Goal: Navigation & Orientation: Find specific page/section

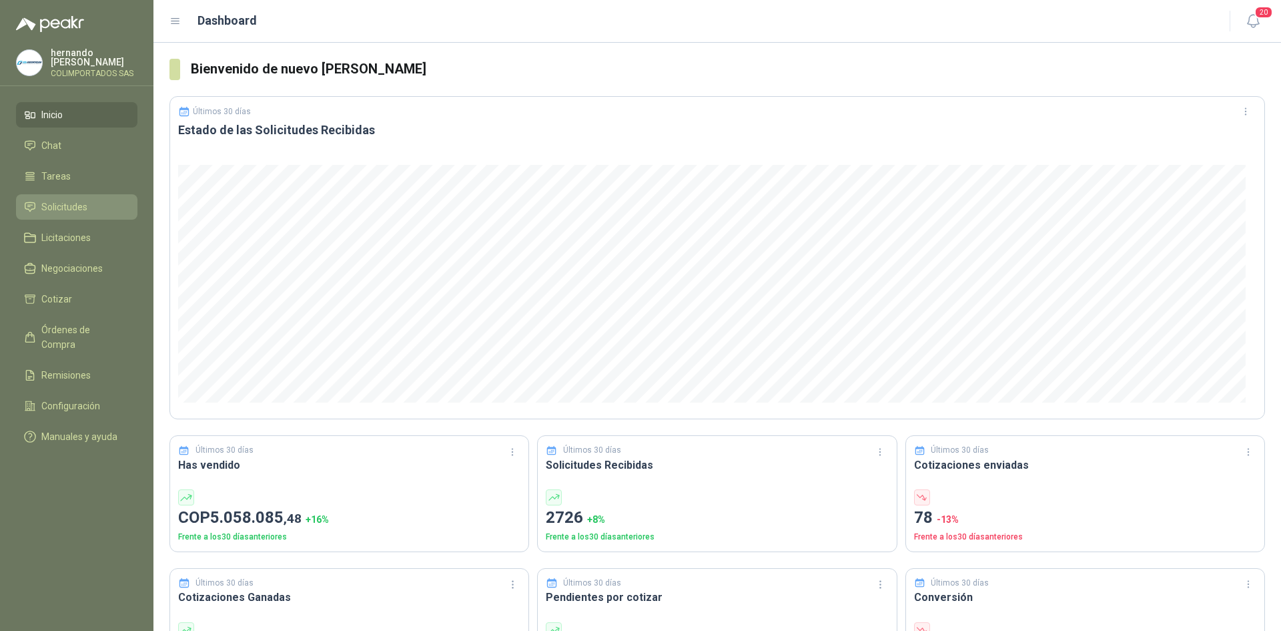
click at [45, 210] on span "Solicitudes" at bounding box center [64, 207] width 46 height 15
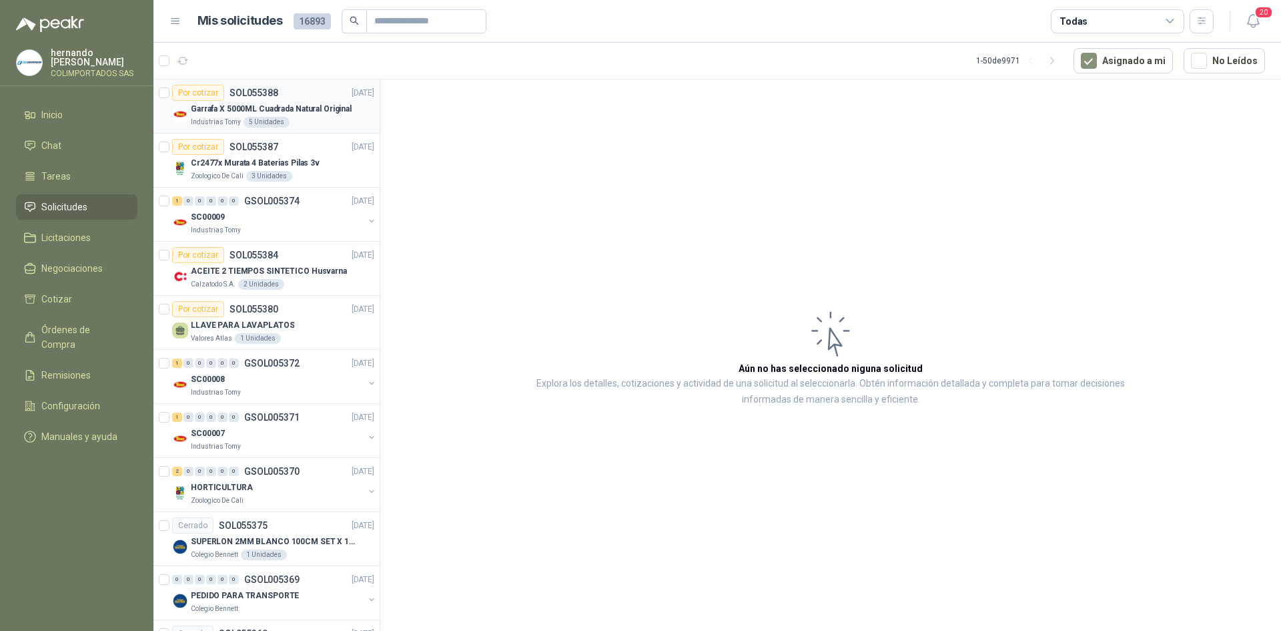
click at [225, 107] on p "Garrafa X 5000ML Cuadrada Natural Original" at bounding box center [271, 109] width 161 height 13
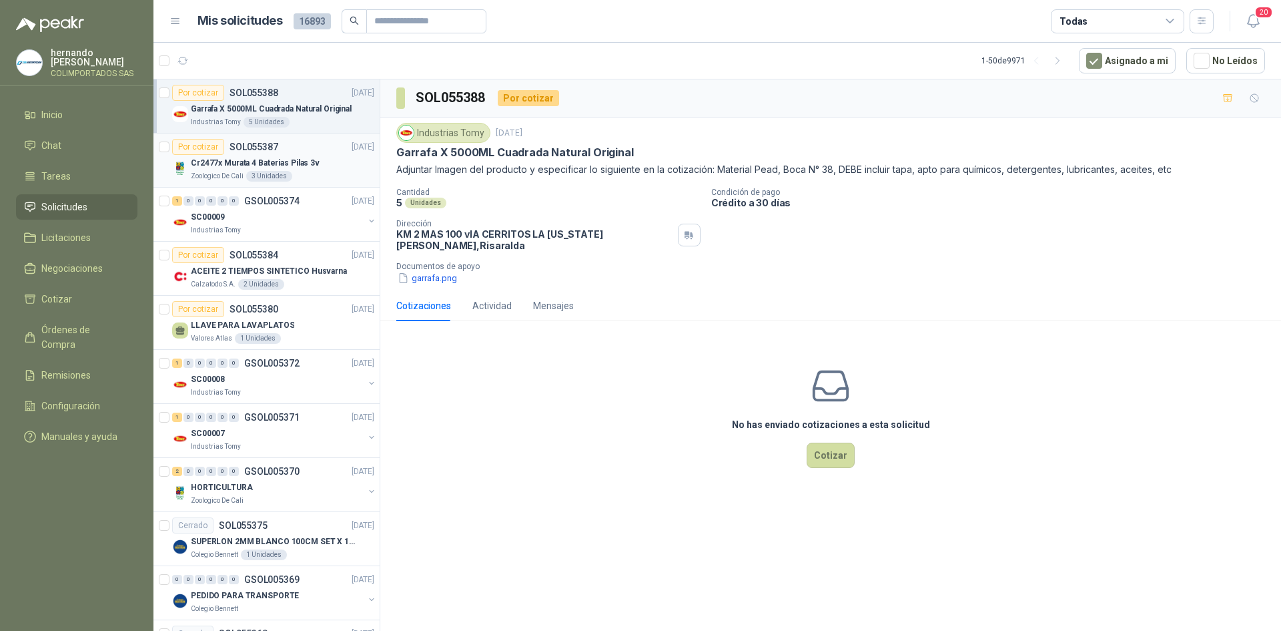
click at [256, 155] on div "Cr2477x Murata 4 Baterias Pilas 3v" at bounding box center [283, 163] width 184 height 16
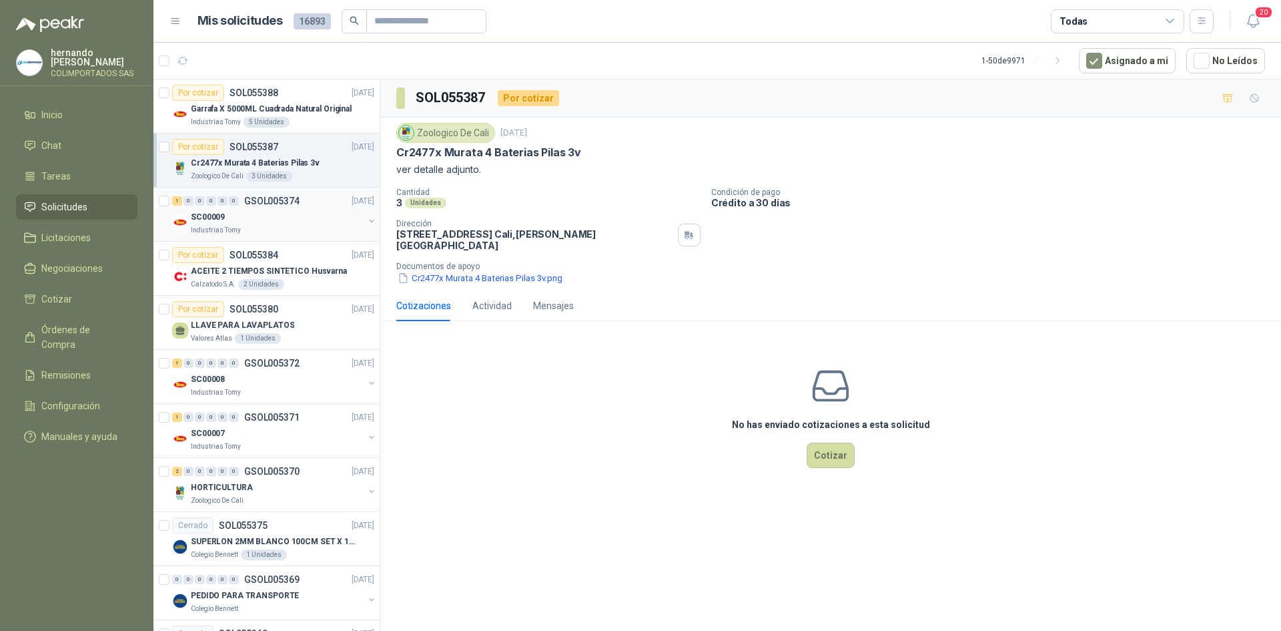
click at [249, 209] on div "SC00009" at bounding box center [277, 217] width 173 height 16
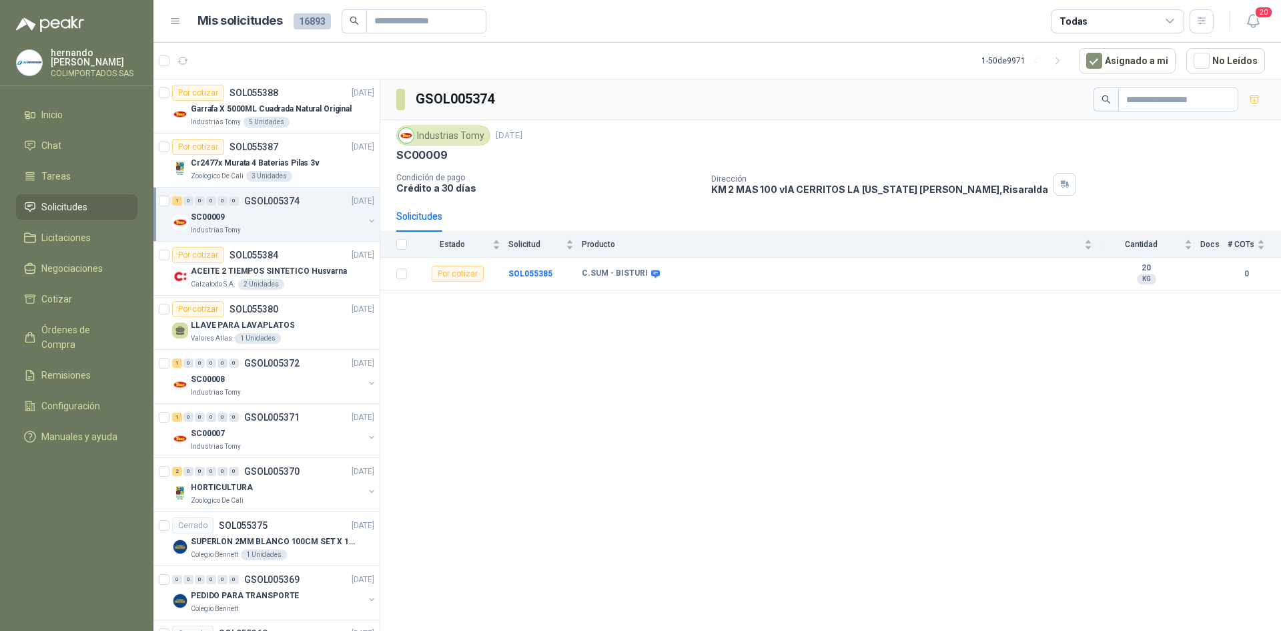
click at [253, 200] on p "GSOL005374" at bounding box center [271, 200] width 55 height 9
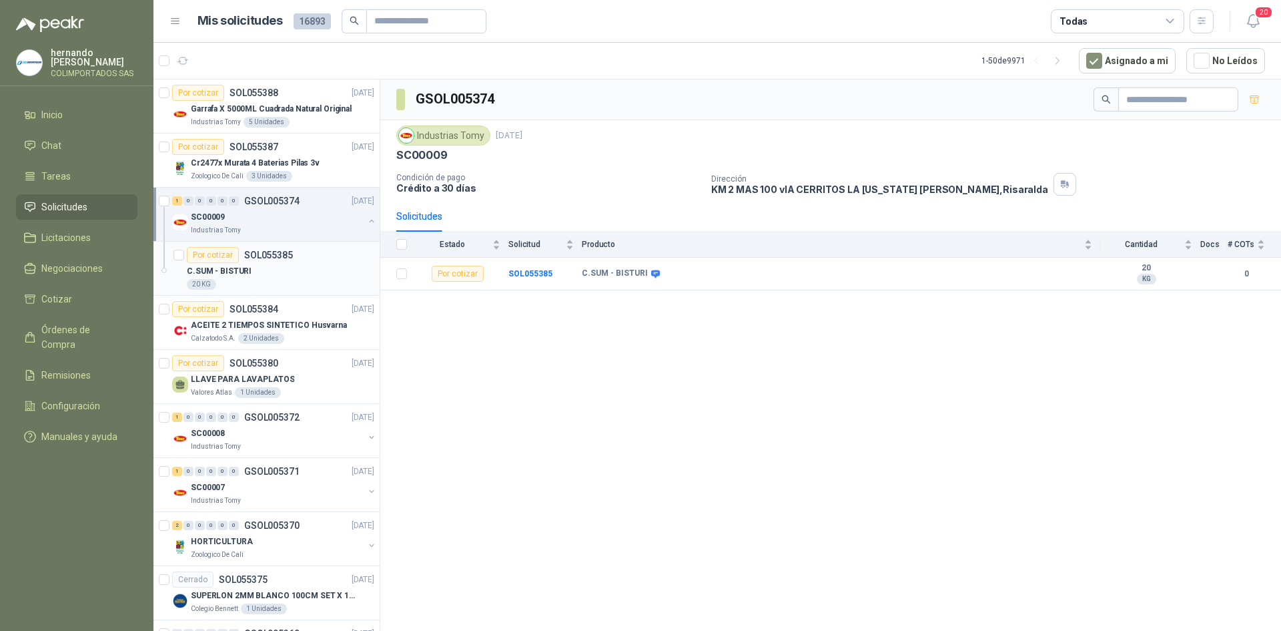
click at [265, 262] on div "Por cotizar SOL055385" at bounding box center [240, 255] width 106 height 16
click at [244, 322] on p "ACEITE 2 TIEMPOS SINTETICO Husvarna" at bounding box center [269, 325] width 156 height 13
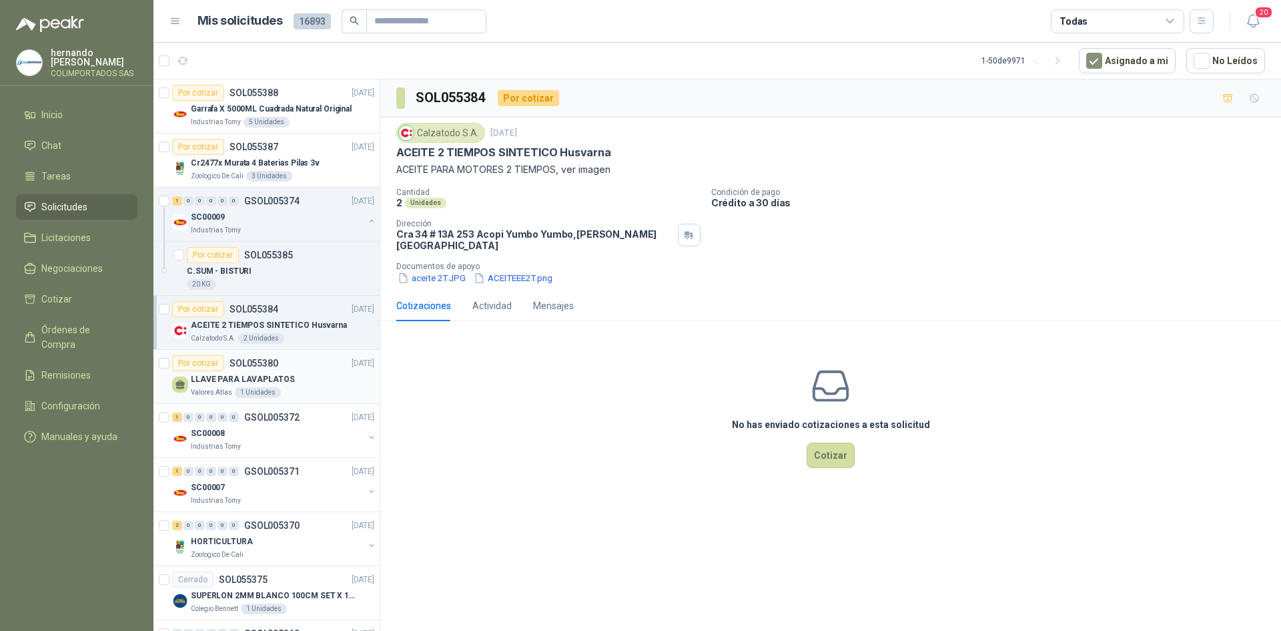
click at [278, 373] on p "LLAVE PARA LAVAPLATOS" at bounding box center [242, 379] width 103 height 13
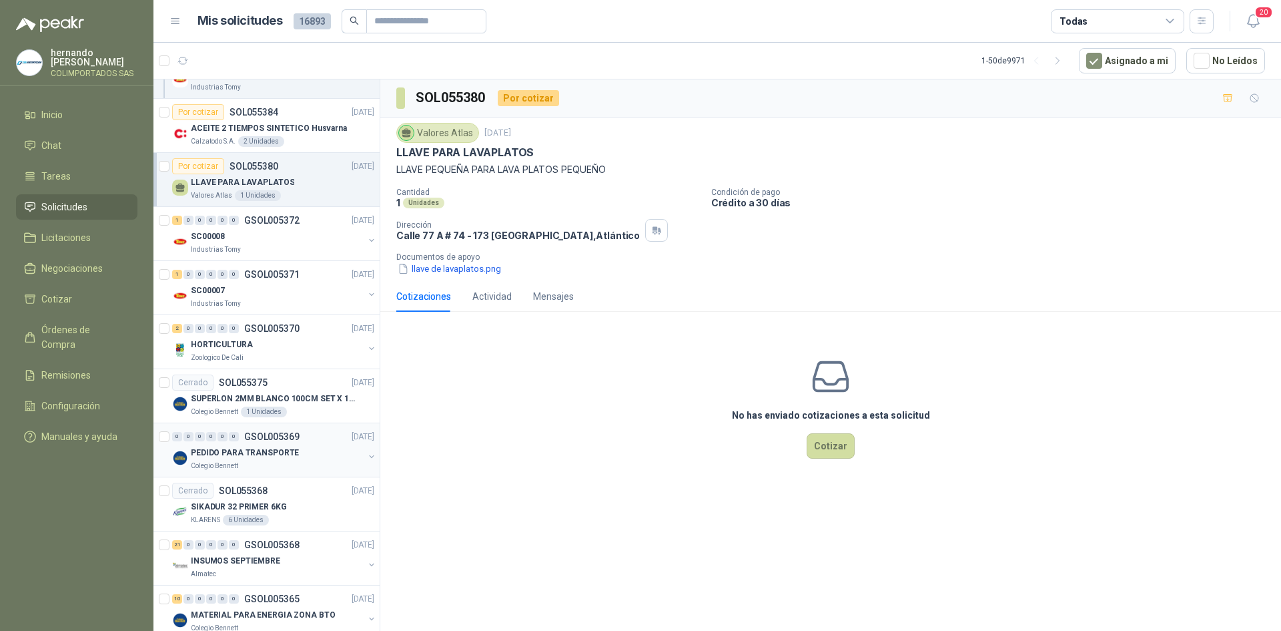
scroll to position [200, 0]
click at [258, 320] on p "GSOL005370" at bounding box center [271, 324] width 55 height 9
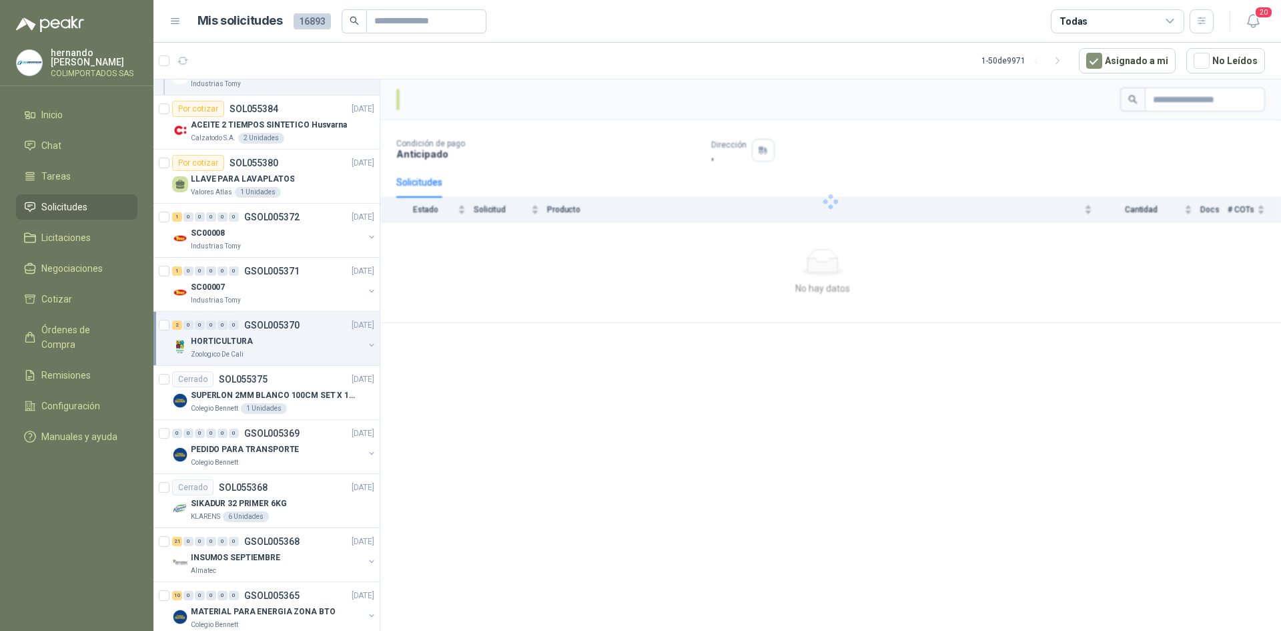
click at [256, 342] on div "HORTICULTURA" at bounding box center [277, 341] width 173 height 16
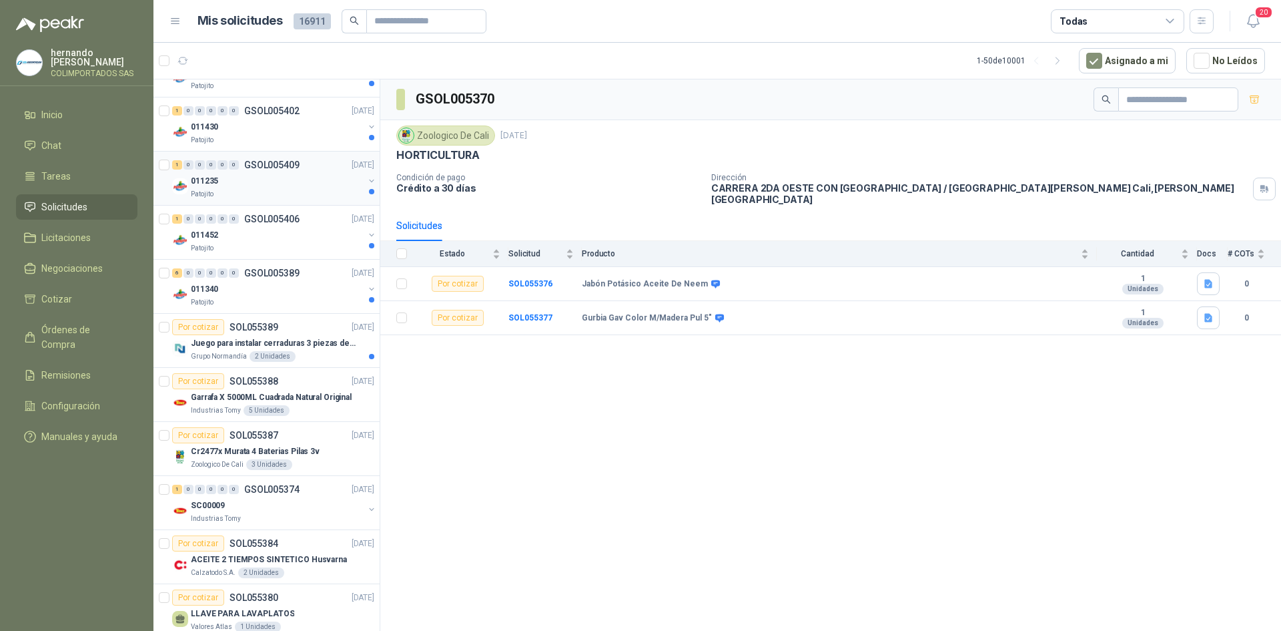
scroll to position [1335, 0]
click at [310, 336] on p "Juego para instalar cerraduras 3 piezas de acero al carbono - Pretul" at bounding box center [274, 342] width 166 height 13
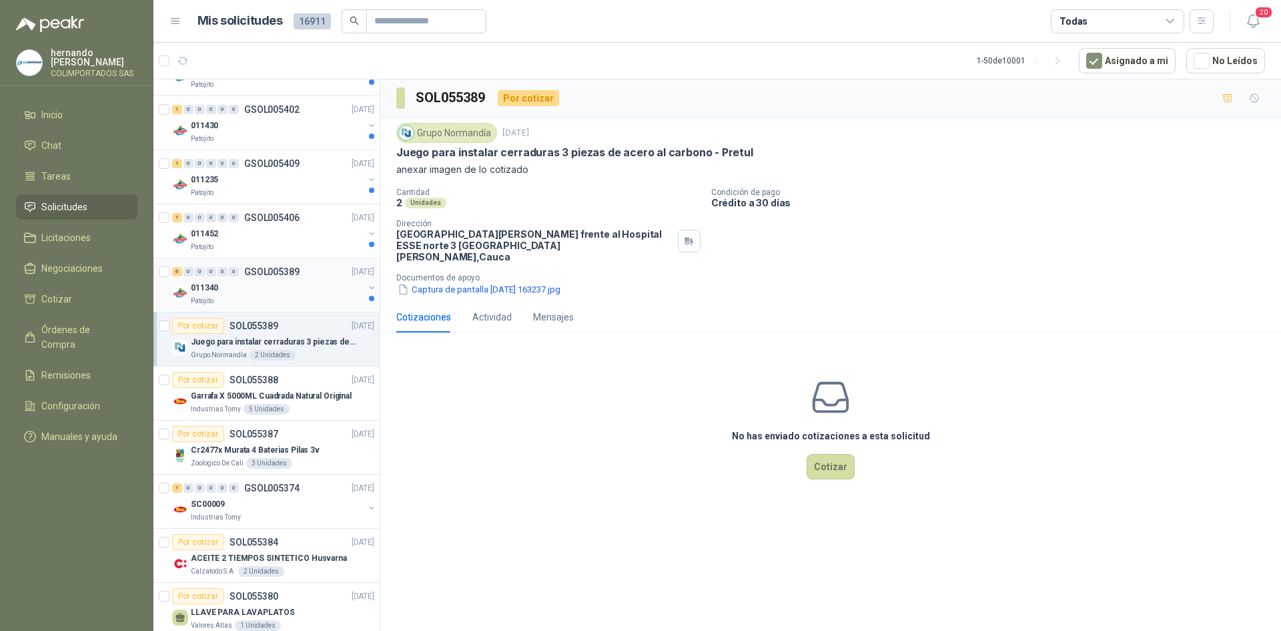
click at [222, 282] on div "011340" at bounding box center [277, 288] width 173 height 16
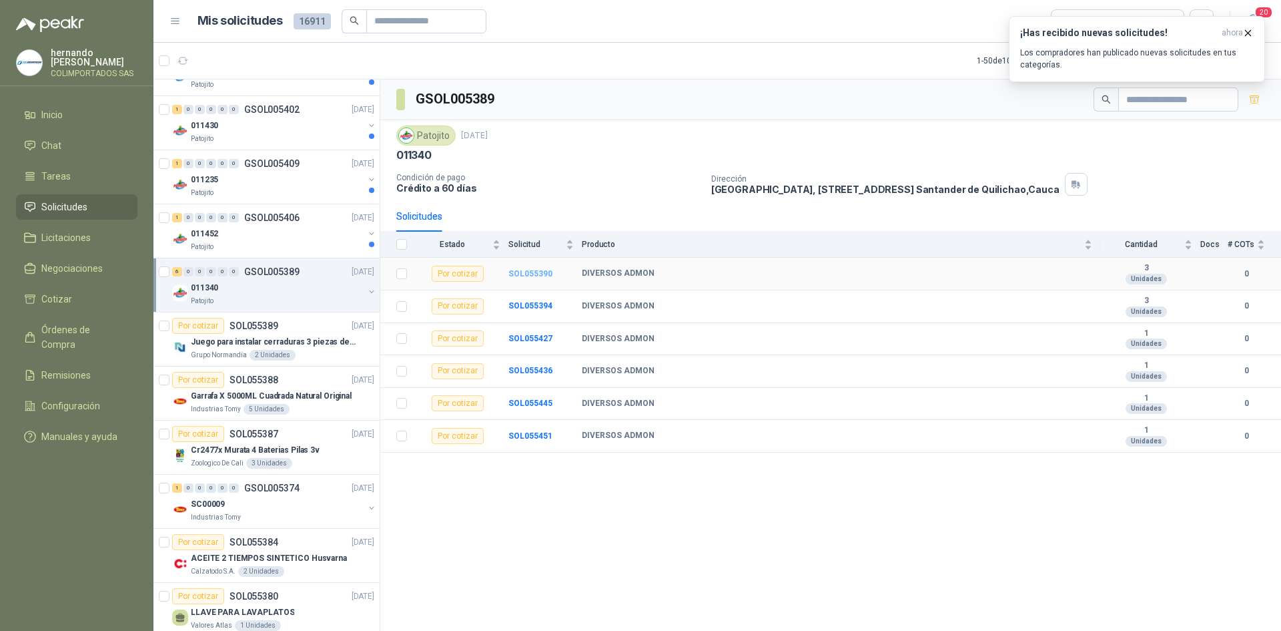
click at [527, 273] on b "SOL055390" at bounding box center [531, 273] width 44 height 9
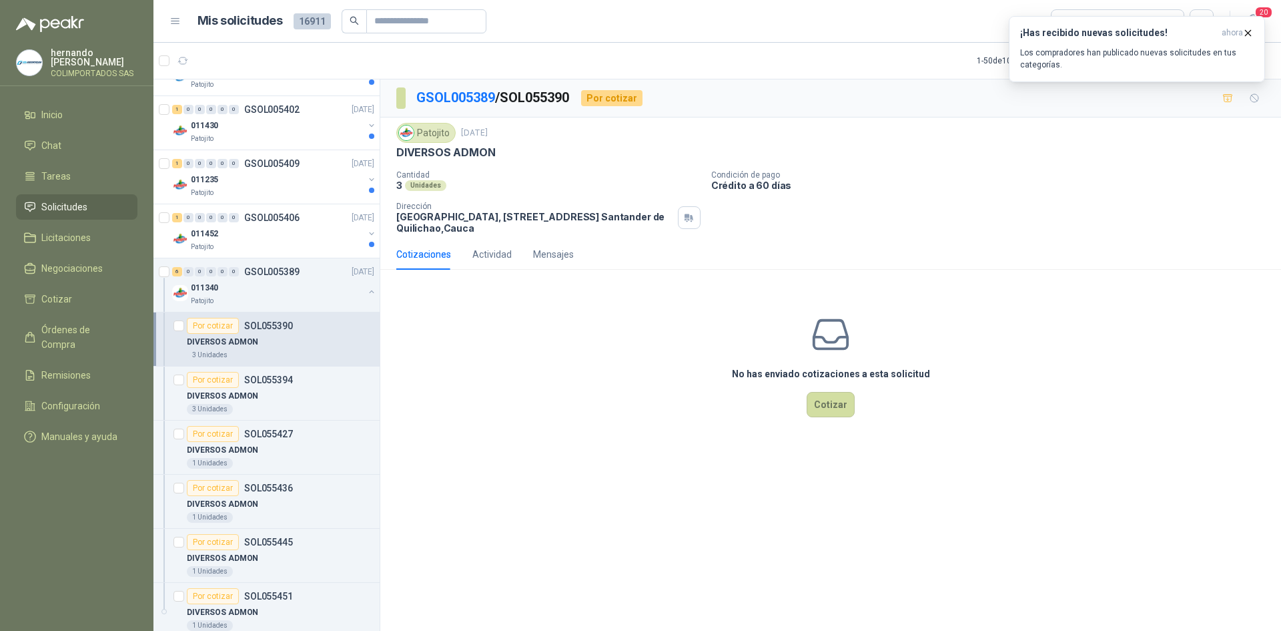
click at [267, 334] on div "DIVERSOS ADMON" at bounding box center [281, 342] width 188 height 16
click at [225, 344] on p "DIVERSOS ADMON" at bounding box center [222, 342] width 71 height 13
click at [260, 284] on div "011340" at bounding box center [277, 288] width 173 height 16
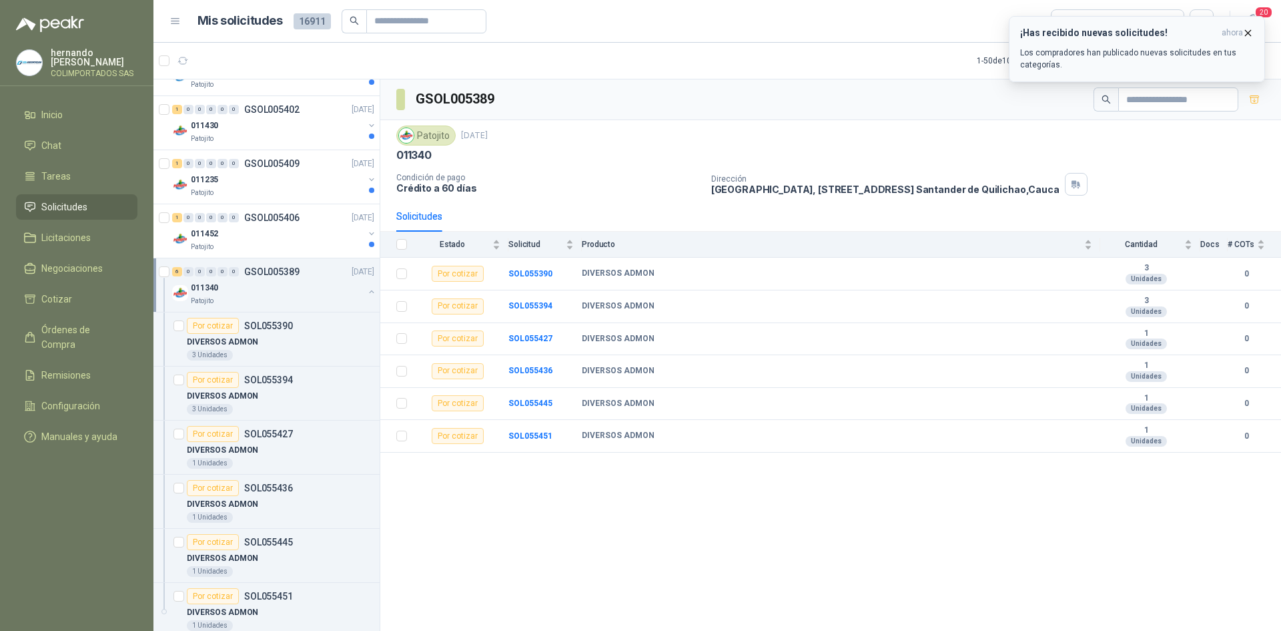
click at [1249, 31] on icon "button" at bounding box center [1248, 32] width 11 height 11
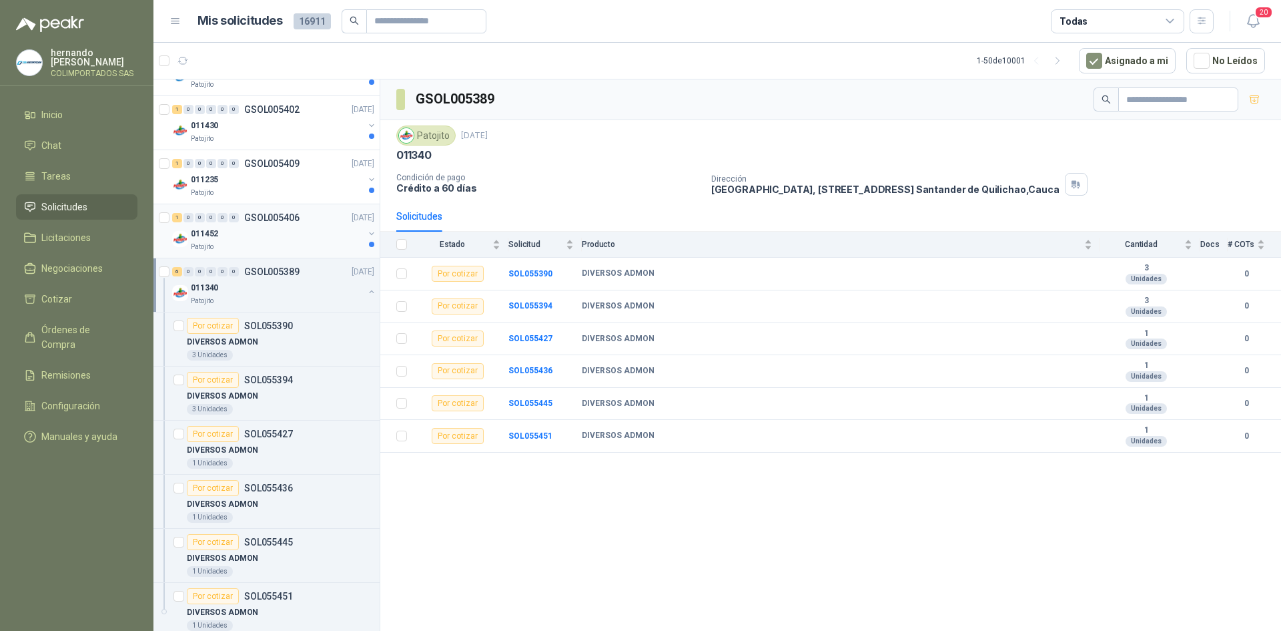
click at [233, 236] on div "011452" at bounding box center [277, 234] width 173 height 16
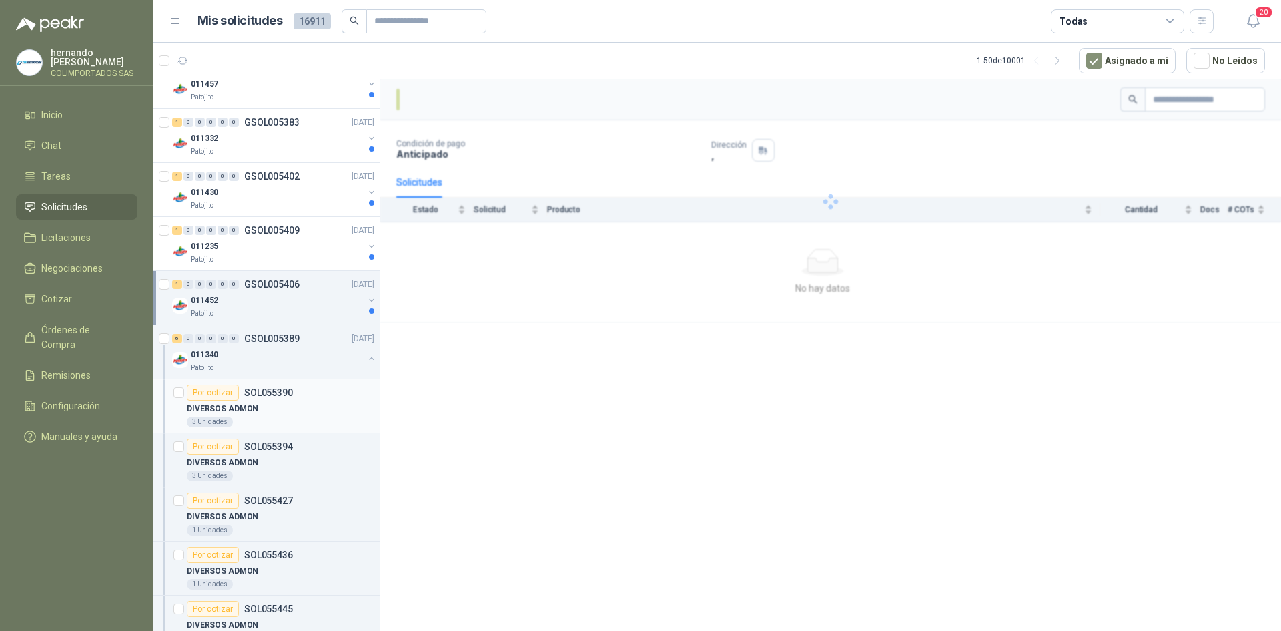
scroll to position [1201, 0]
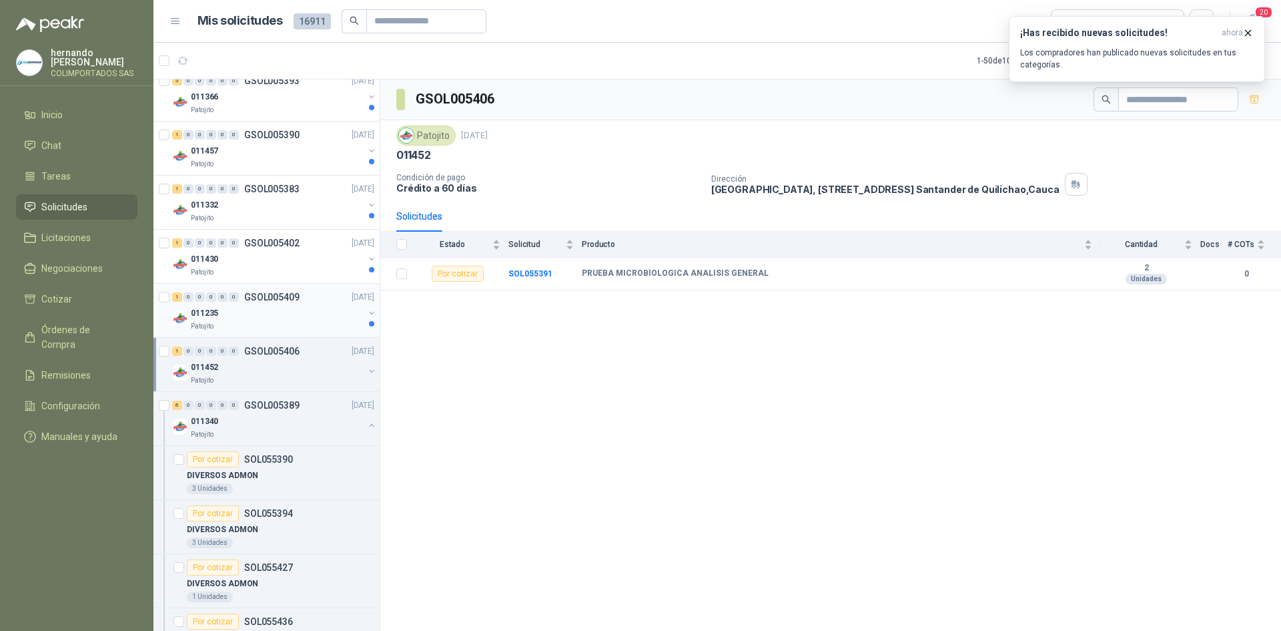
click at [243, 316] on div "011235" at bounding box center [277, 313] width 173 height 16
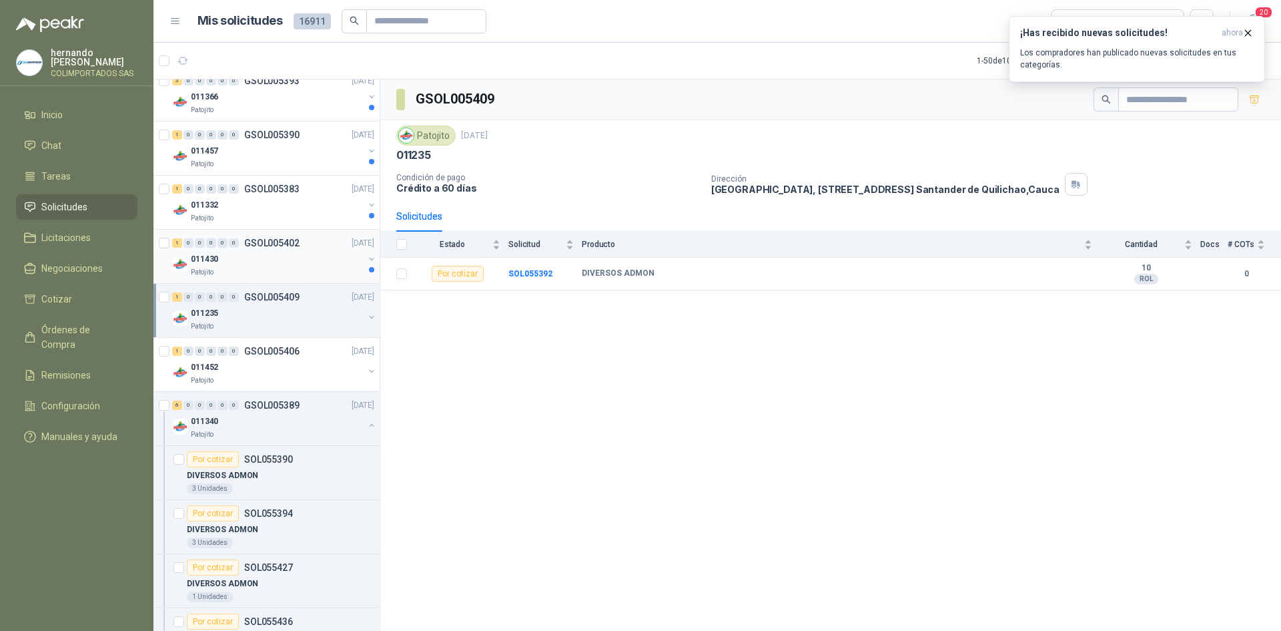
click at [268, 258] on div "011430" at bounding box center [277, 259] width 173 height 16
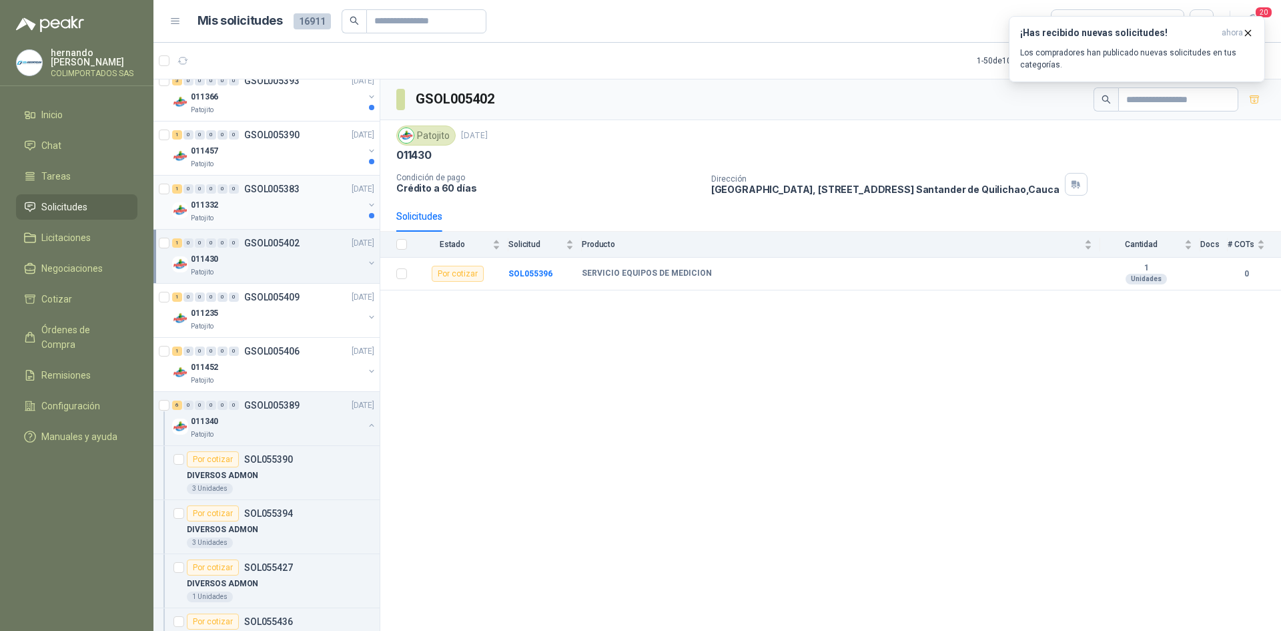
click at [266, 210] on div "011332" at bounding box center [277, 205] width 173 height 16
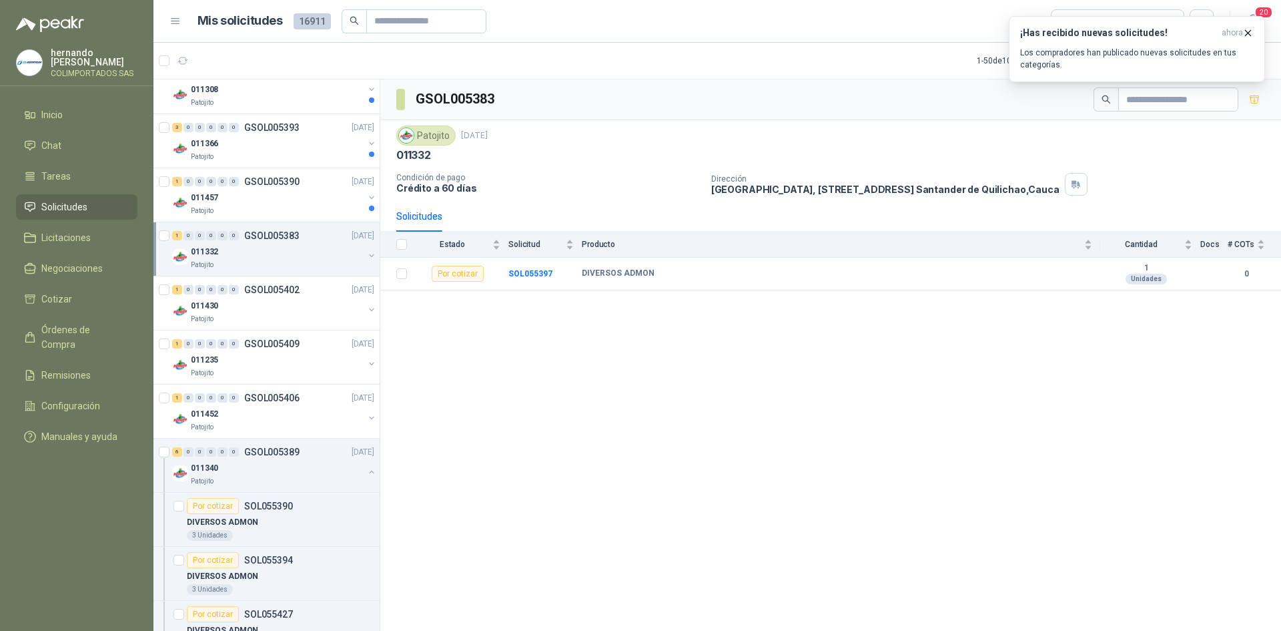
scroll to position [1135, 0]
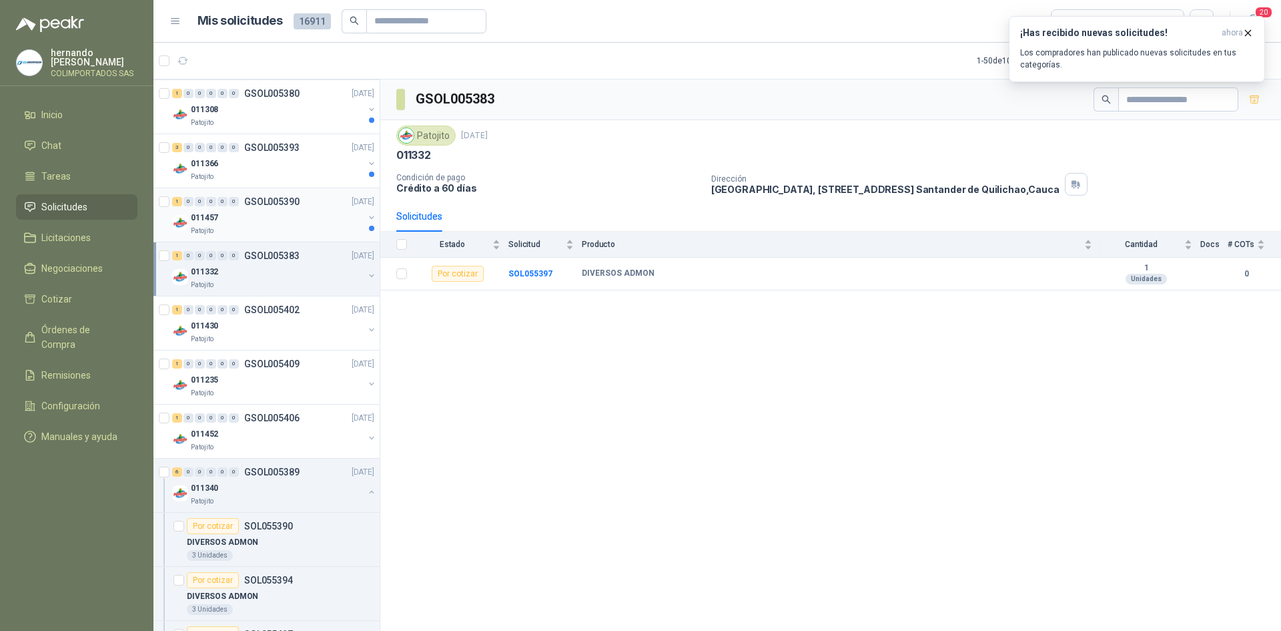
click at [240, 226] on div "Patojito" at bounding box center [277, 231] width 173 height 11
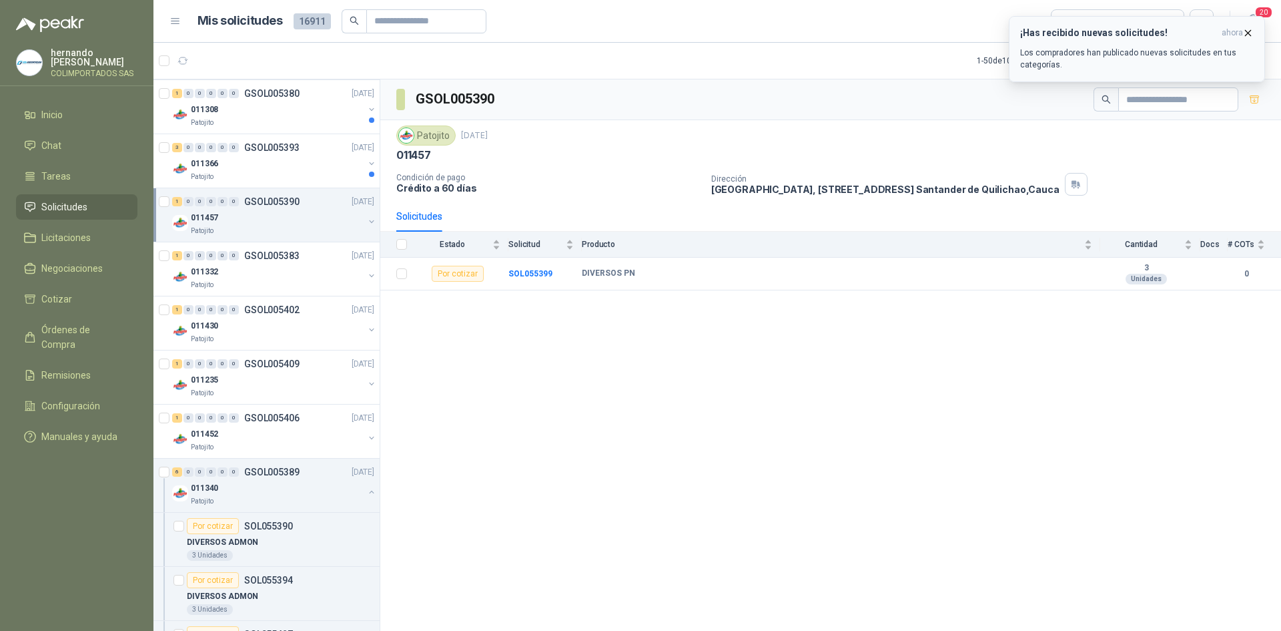
click at [1249, 30] on icon "button" at bounding box center [1248, 32] width 11 height 11
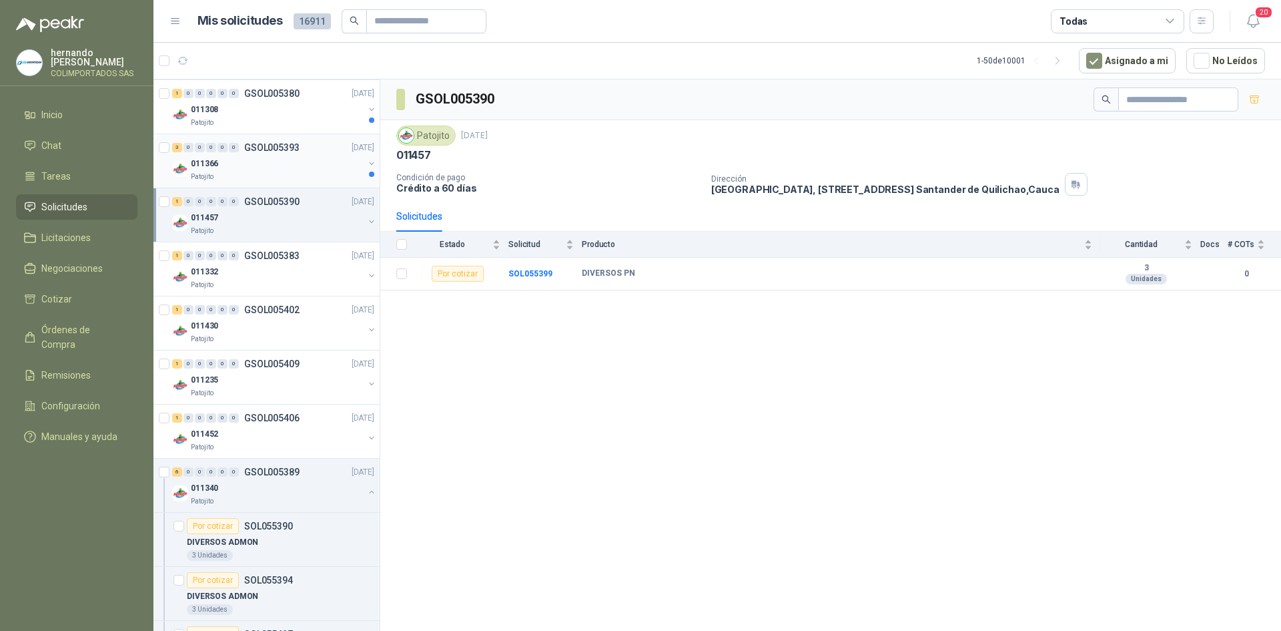
click at [267, 166] on div "011366" at bounding box center [277, 163] width 173 height 16
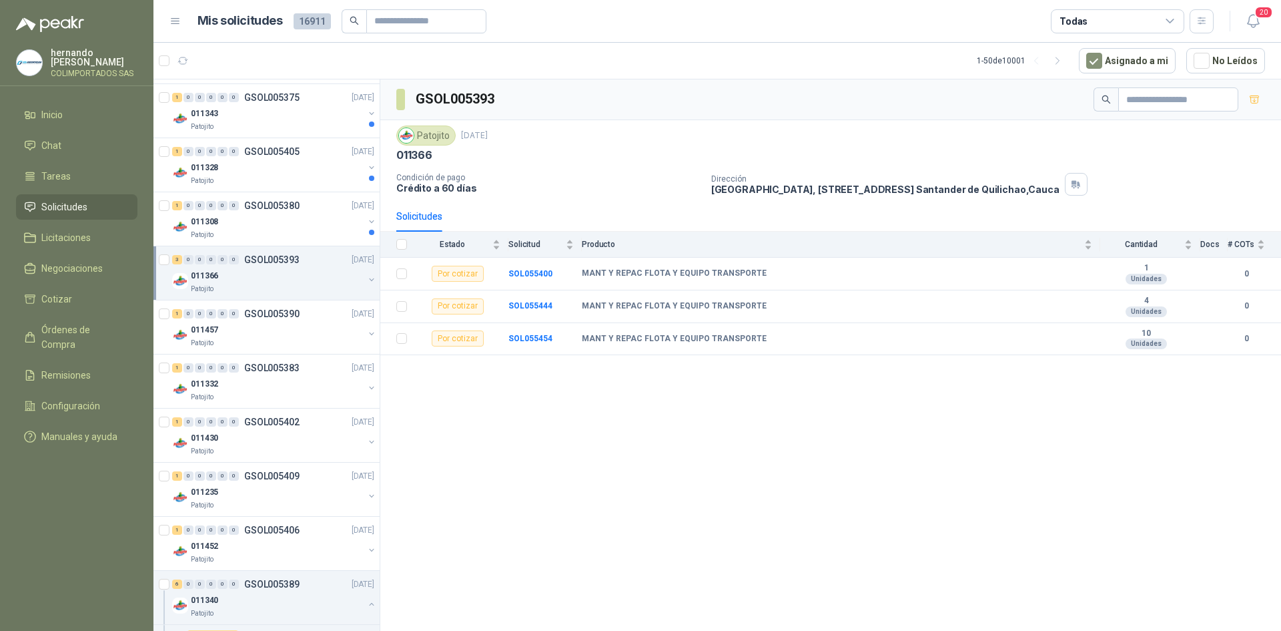
scroll to position [1001, 0]
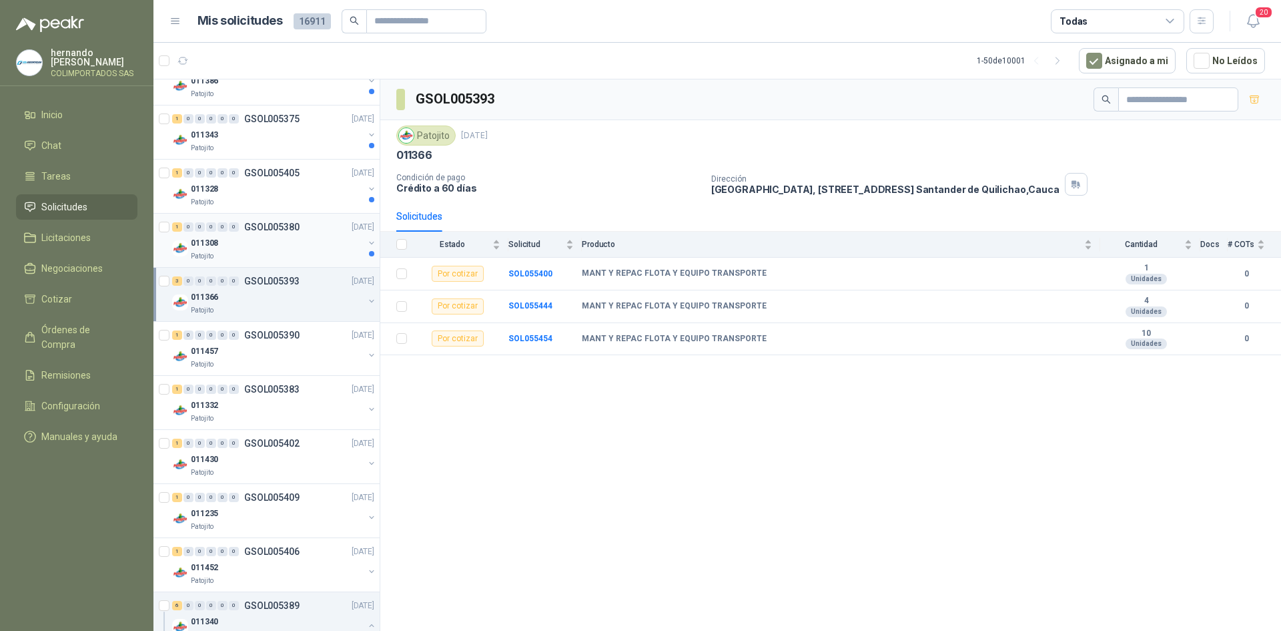
click at [208, 244] on p "011308" at bounding box center [204, 243] width 27 height 13
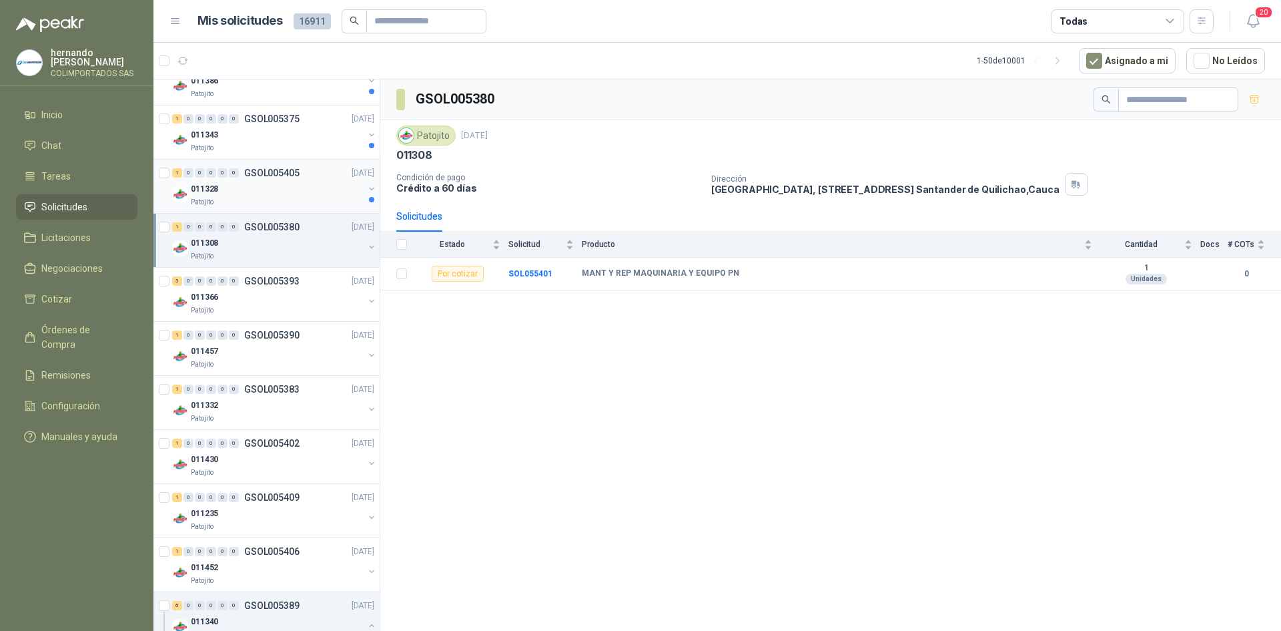
click at [272, 194] on div "011328" at bounding box center [277, 189] width 173 height 16
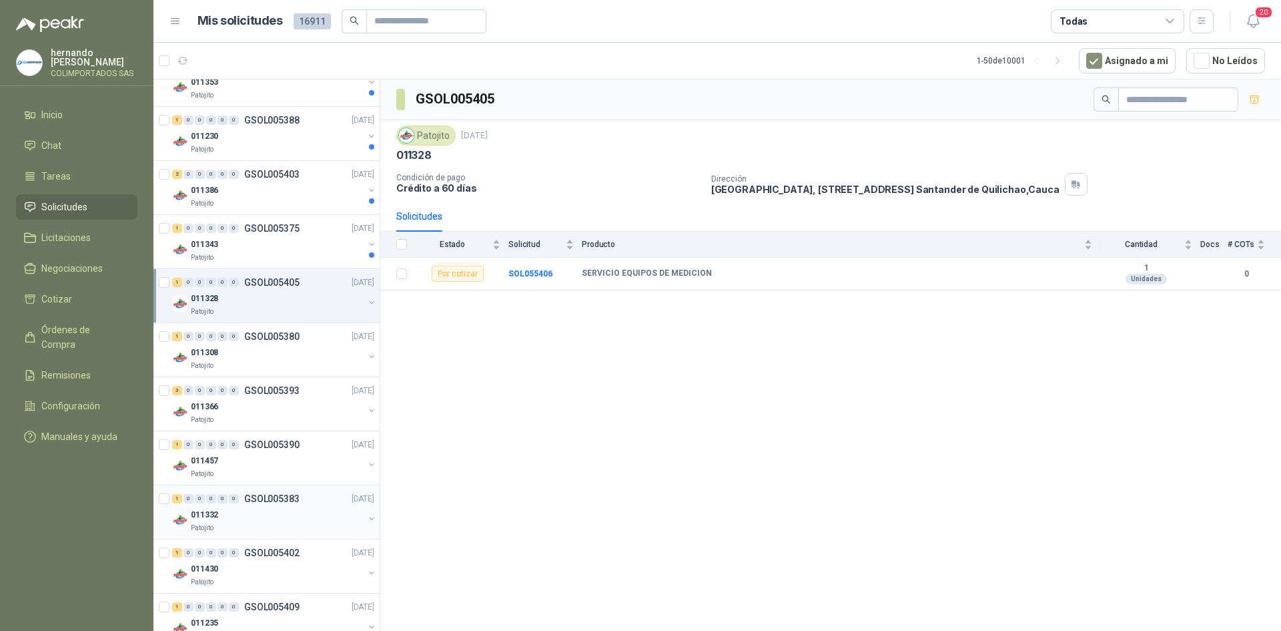
scroll to position [868, 0]
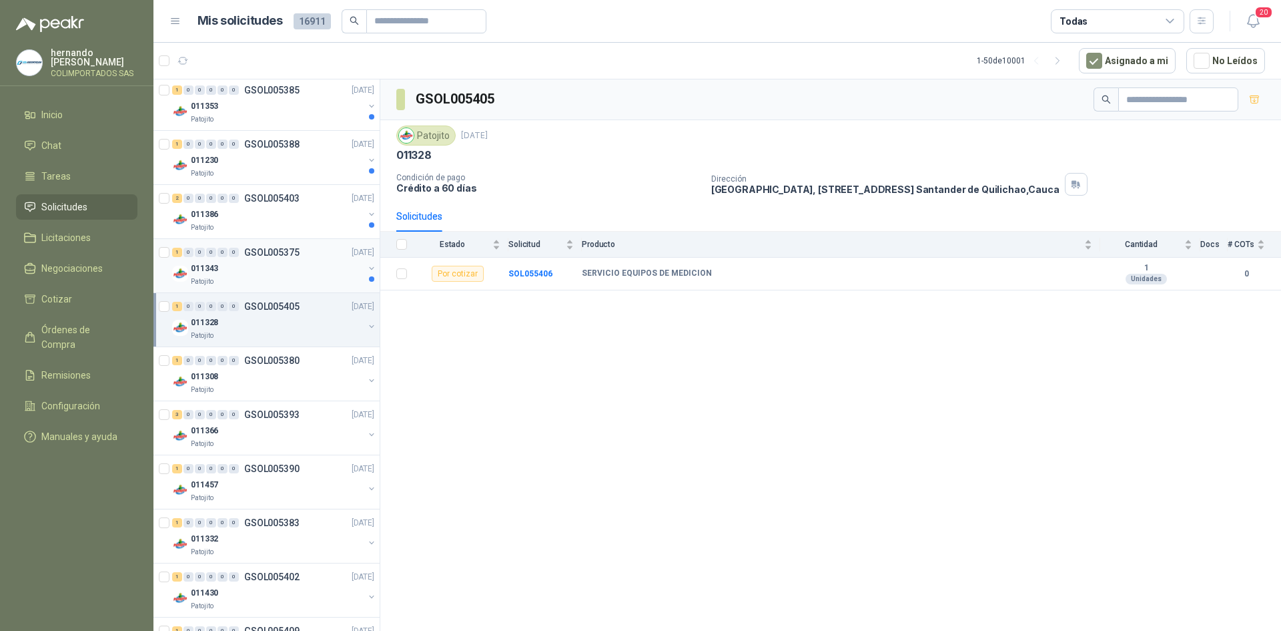
click at [235, 276] on div "011343" at bounding box center [277, 268] width 173 height 16
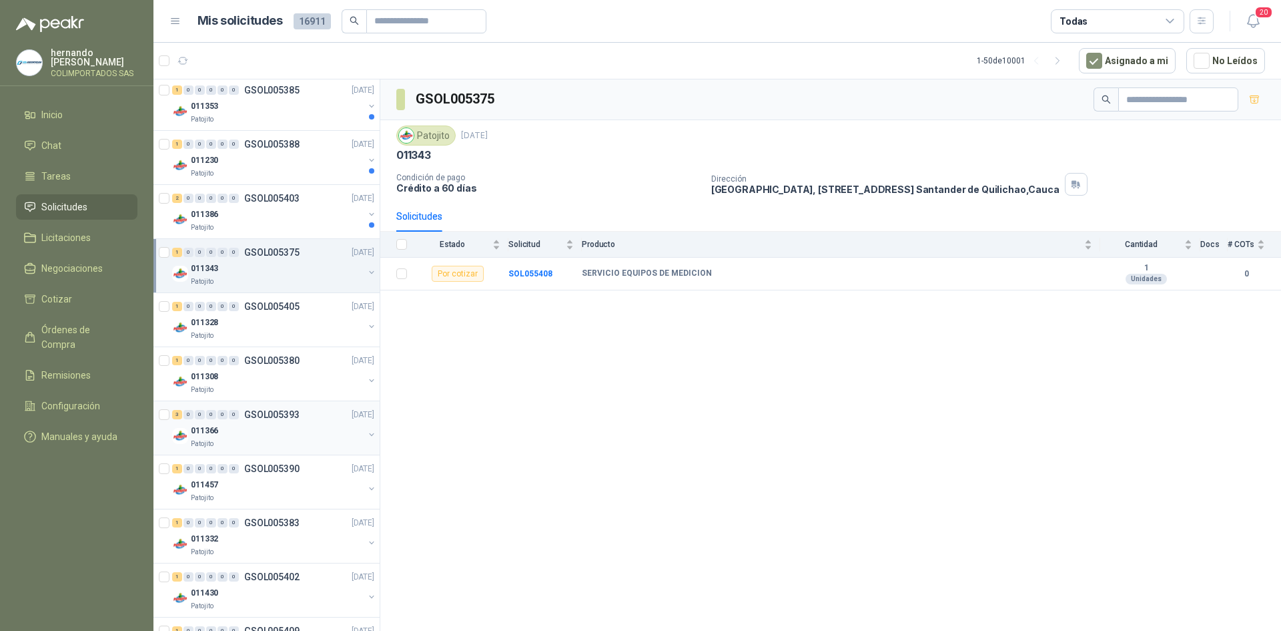
scroll to position [801, 0]
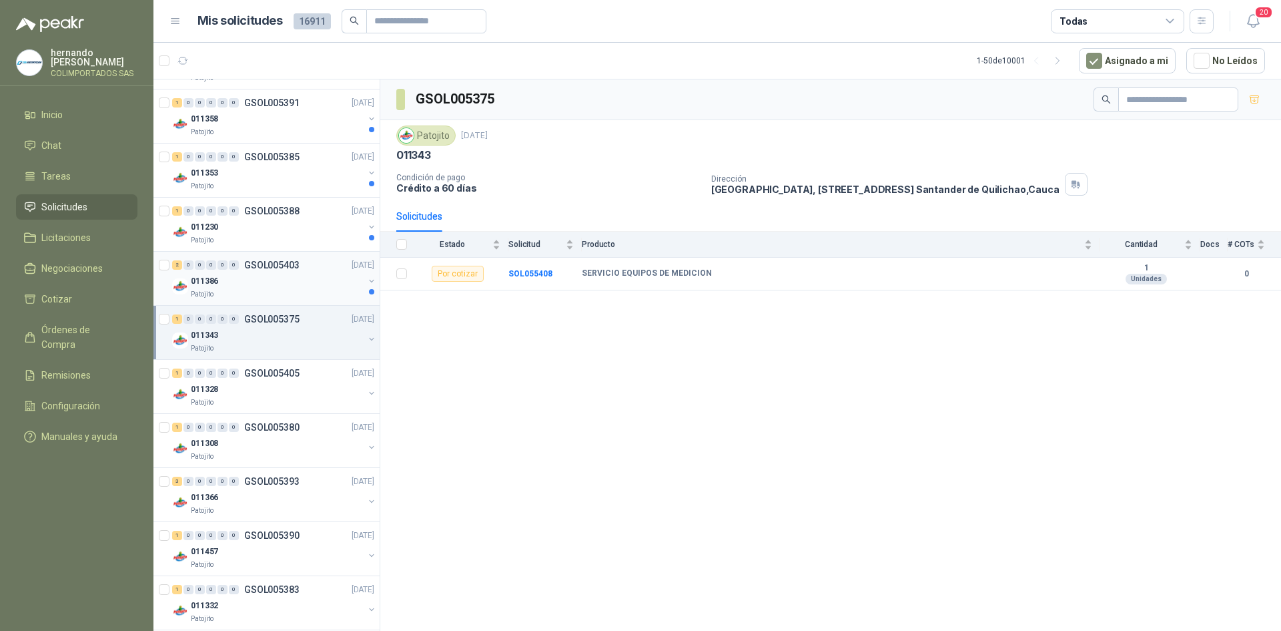
click at [243, 263] on div "2 0 0 0 0 0 GSOL005403" at bounding box center [235, 264] width 127 height 9
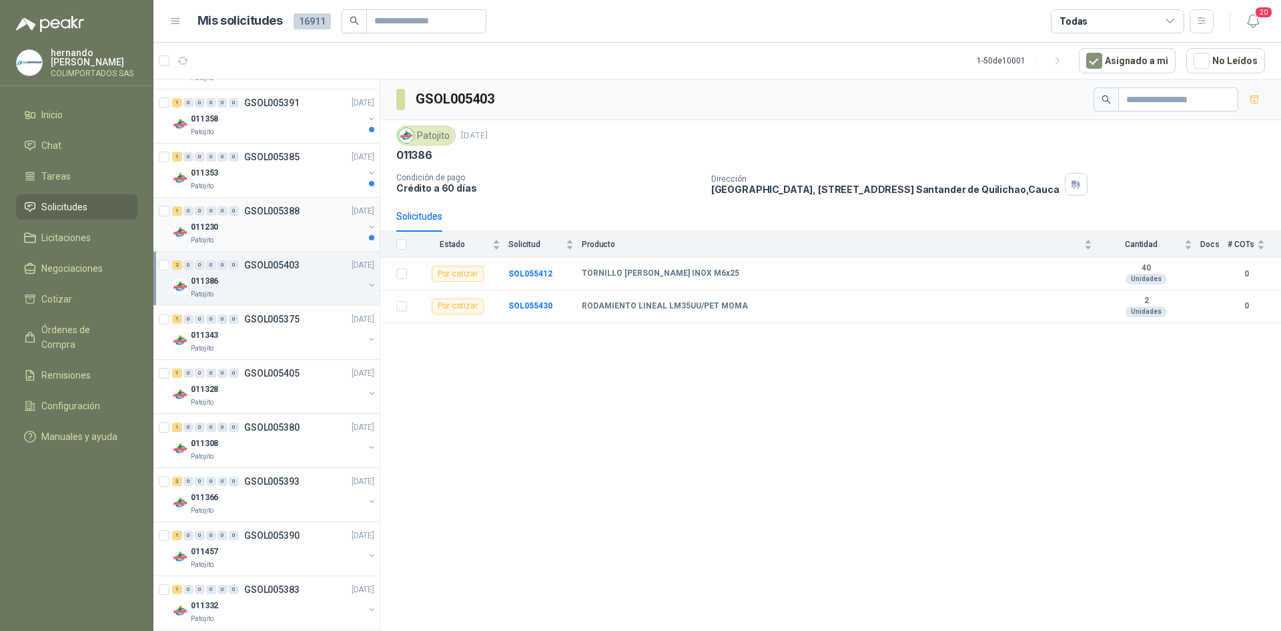
click at [252, 221] on div "011230" at bounding box center [277, 227] width 173 height 16
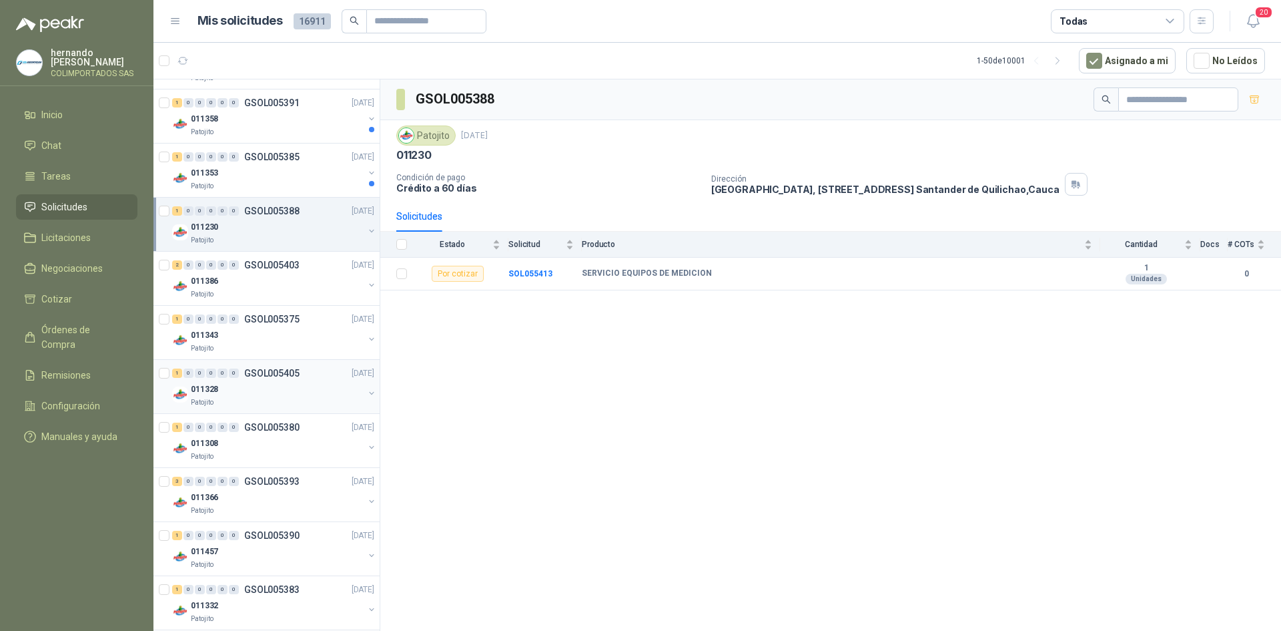
scroll to position [734, 0]
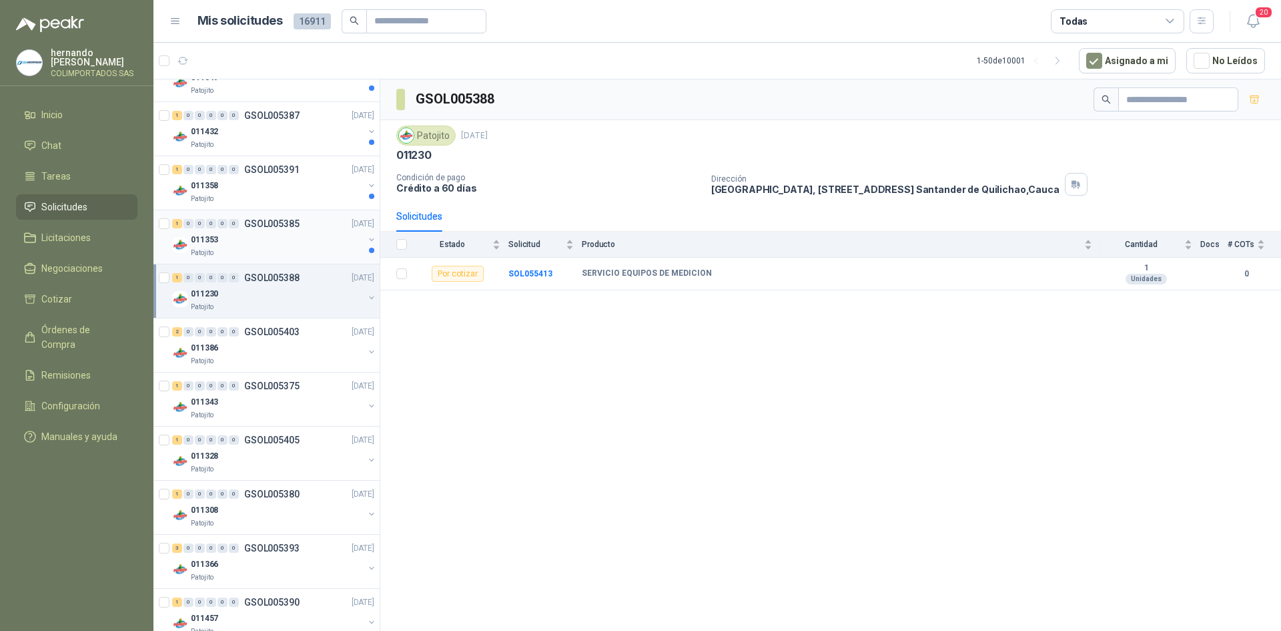
click at [270, 232] on div "011353" at bounding box center [277, 240] width 173 height 16
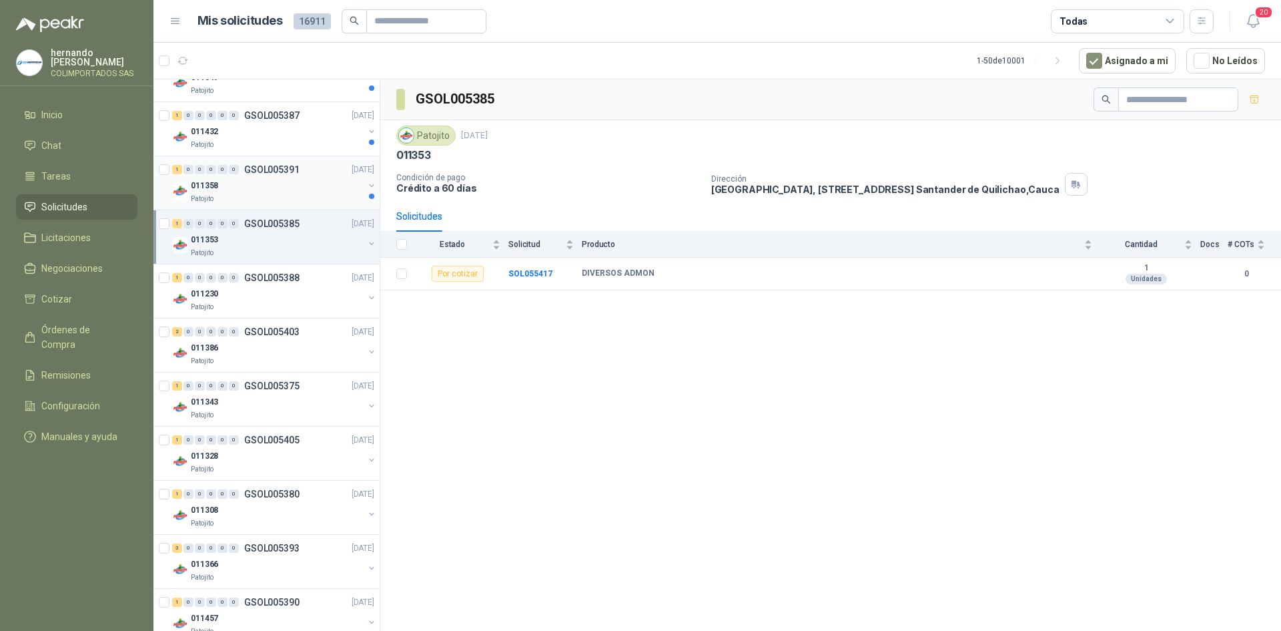
click at [283, 179] on div "011358" at bounding box center [277, 186] width 173 height 16
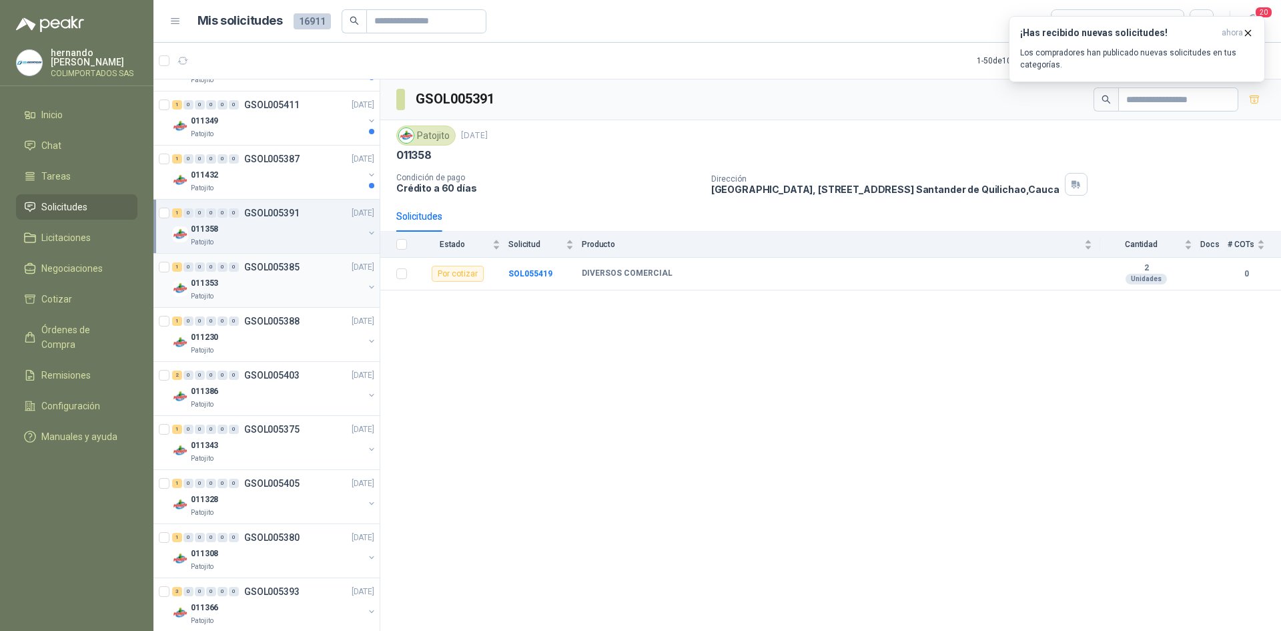
scroll to position [667, 0]
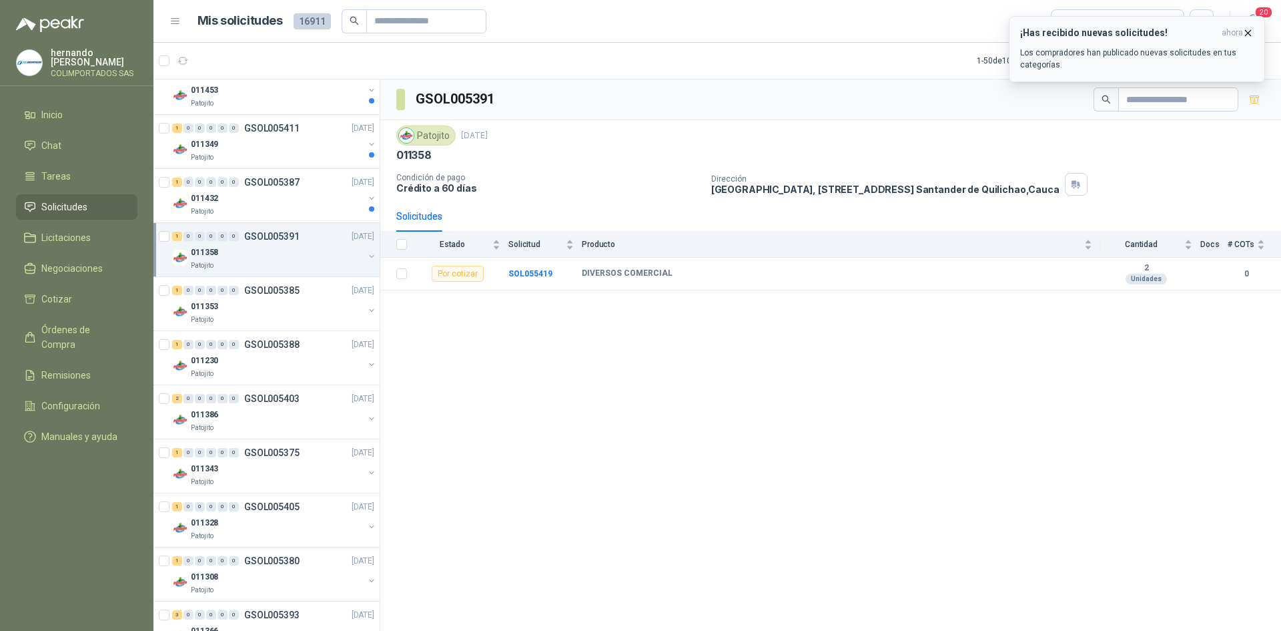
click at [1249, 33] on icon "button" at bounding box center [1248, 32] width 11 height 11
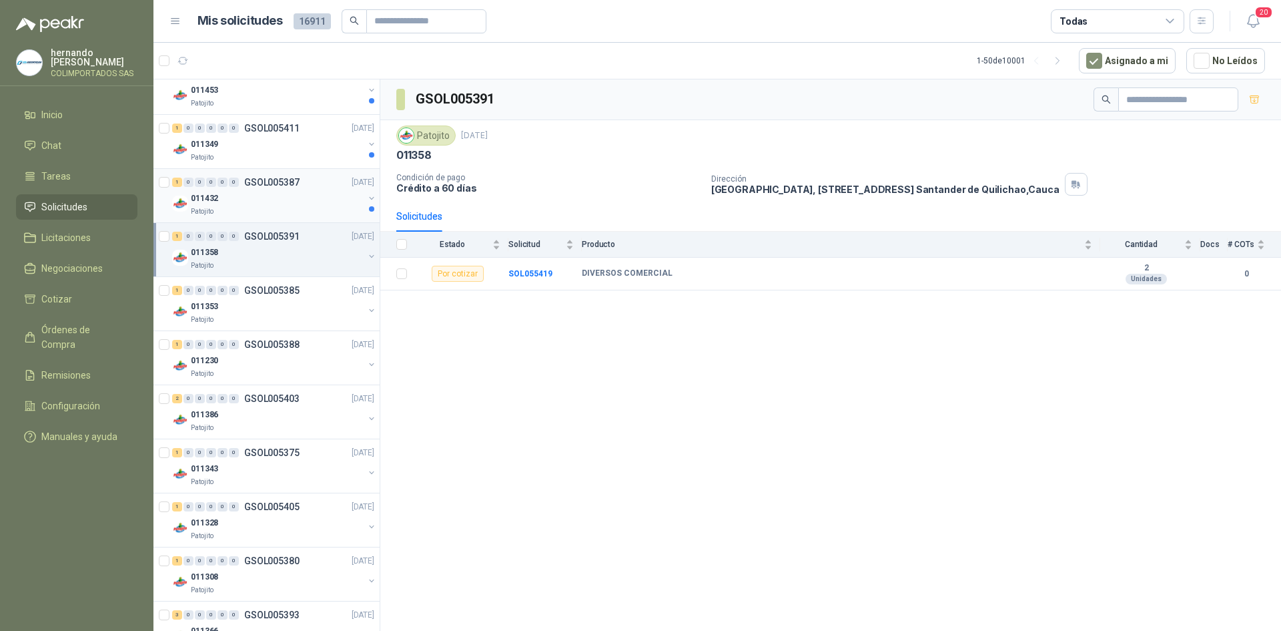
click at [260, 194] on div "011432" at bounding box center [277, 198] width 173 height 16
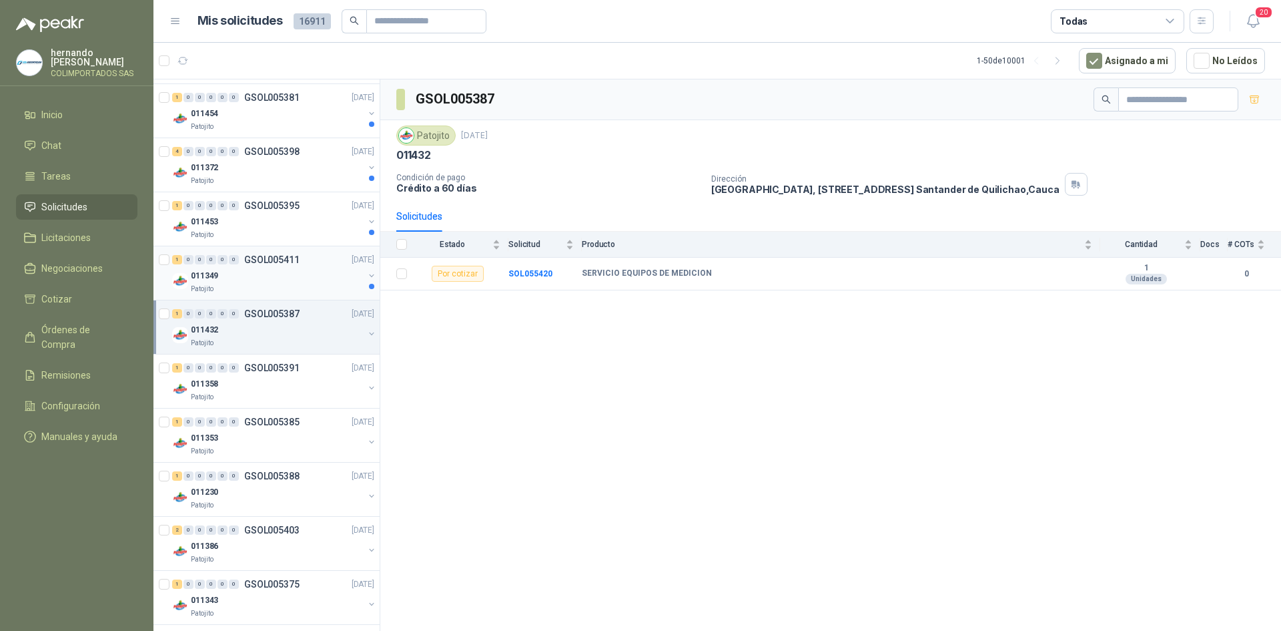
scroll to position [534, 0]
click at [276, 271] on div "011349" at bounding box center [277, 278] width 173 height 16
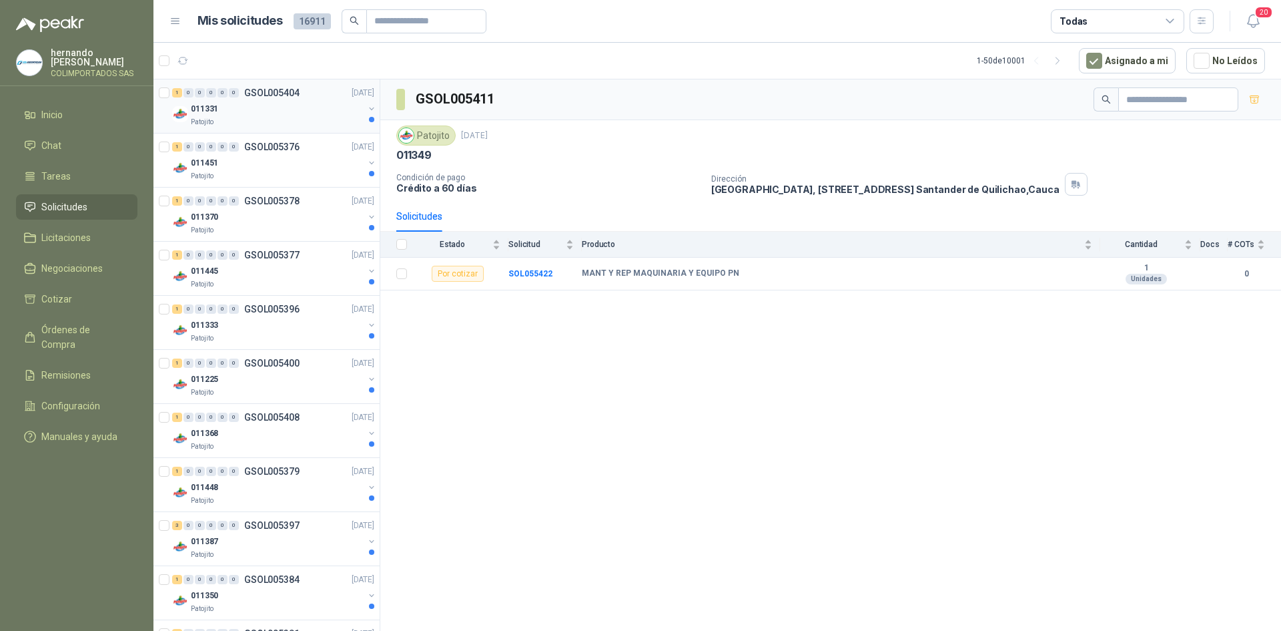
click at [248, 116] on div "011331" at bounding box center [277, 109] width 173 height 16
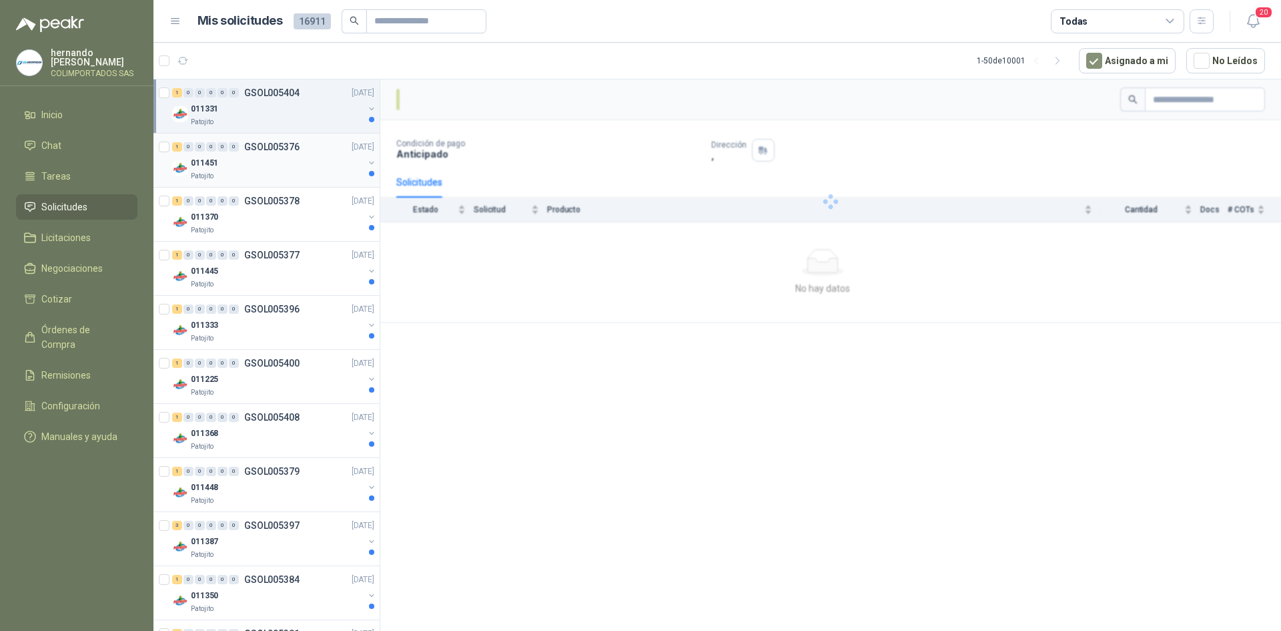
click at [248, 166] on div "011451" at bounding box center [277, 163] width 173 height 16
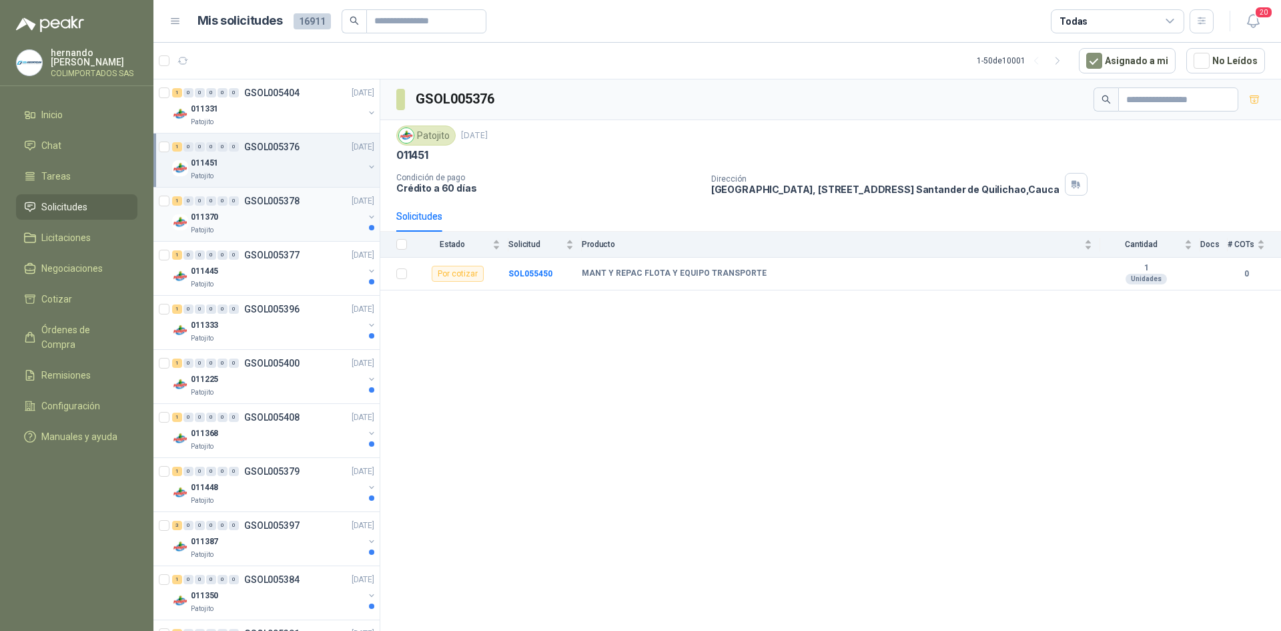
click at [248, 220] on div "011370" at bounding box center [277, 217] width 173 height 16
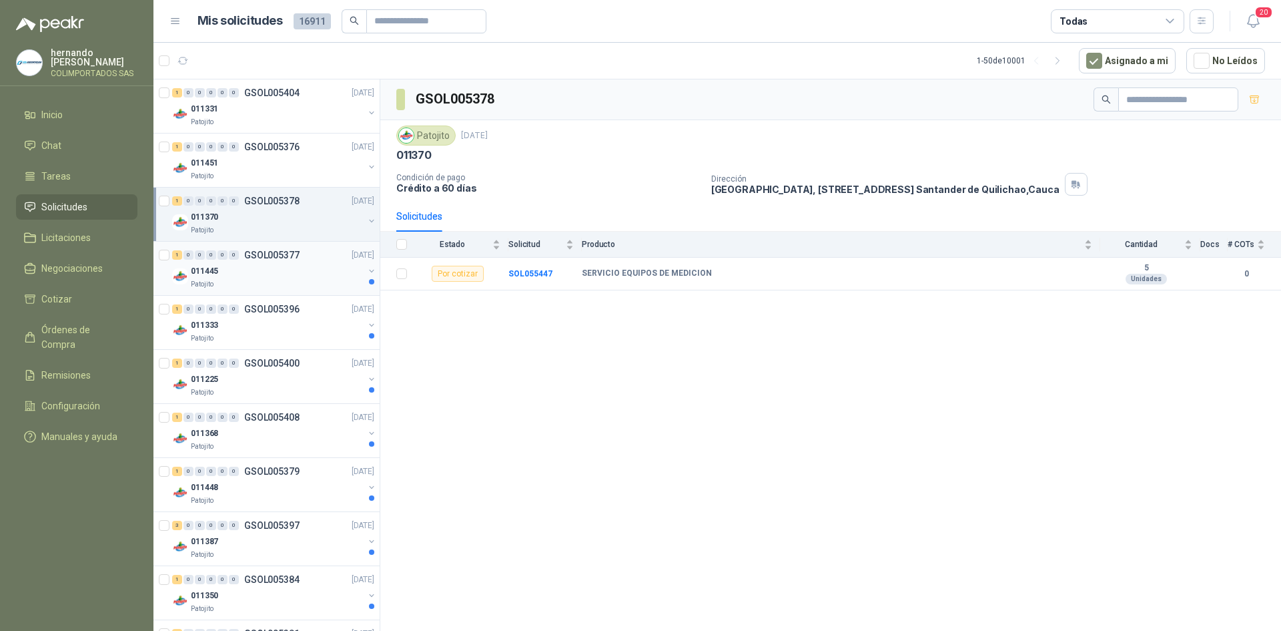
click at [288, 276] on div "011445" at bounding box center [277, 271] width 173 height 16
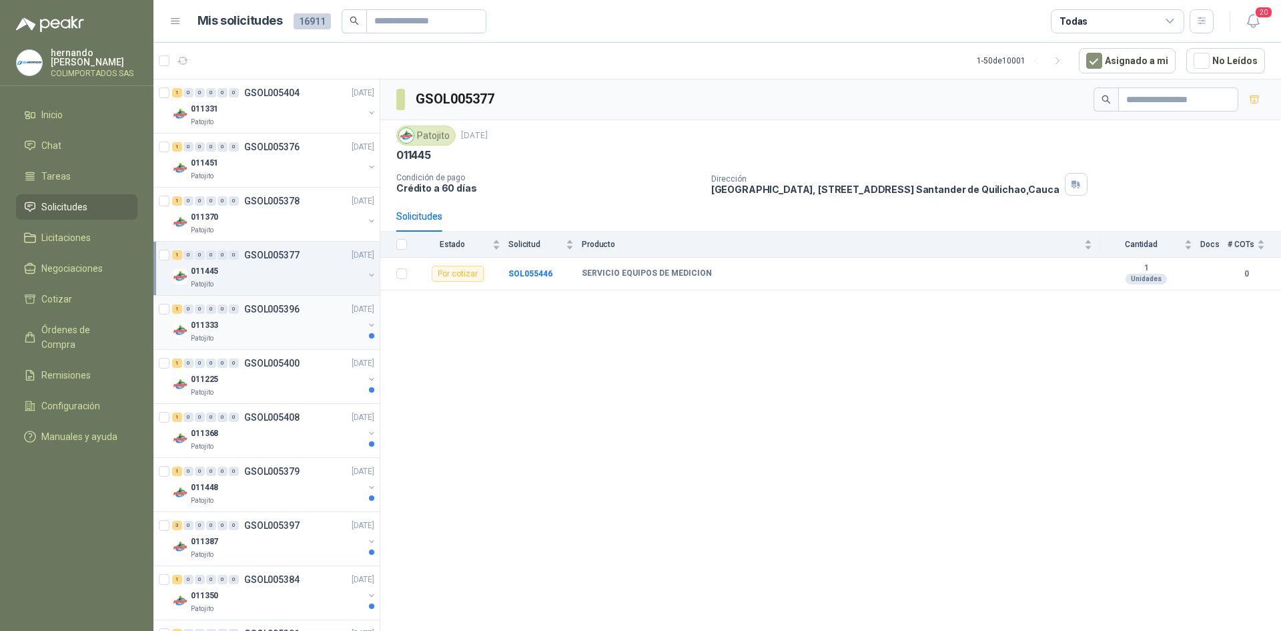
click at [284, 329] on div "011333" at bounding box center [277, 325] width 173 height 16
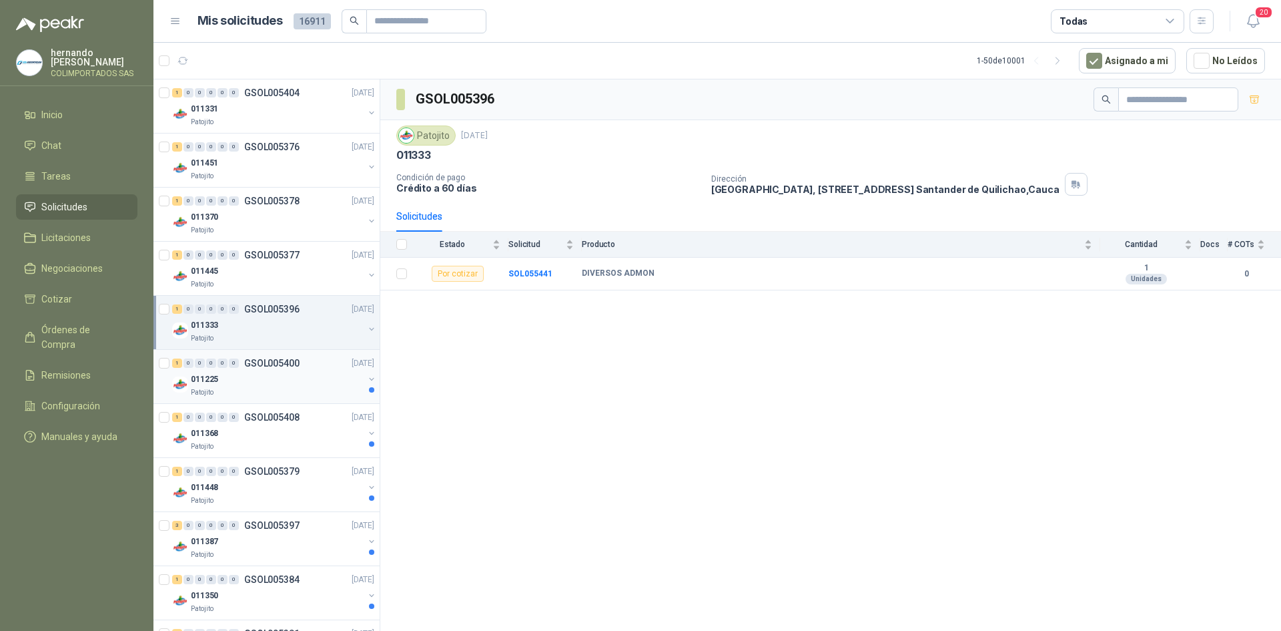
click at [286, 378] on div "011225" at bounding box center [277, 379] width 173 height 16
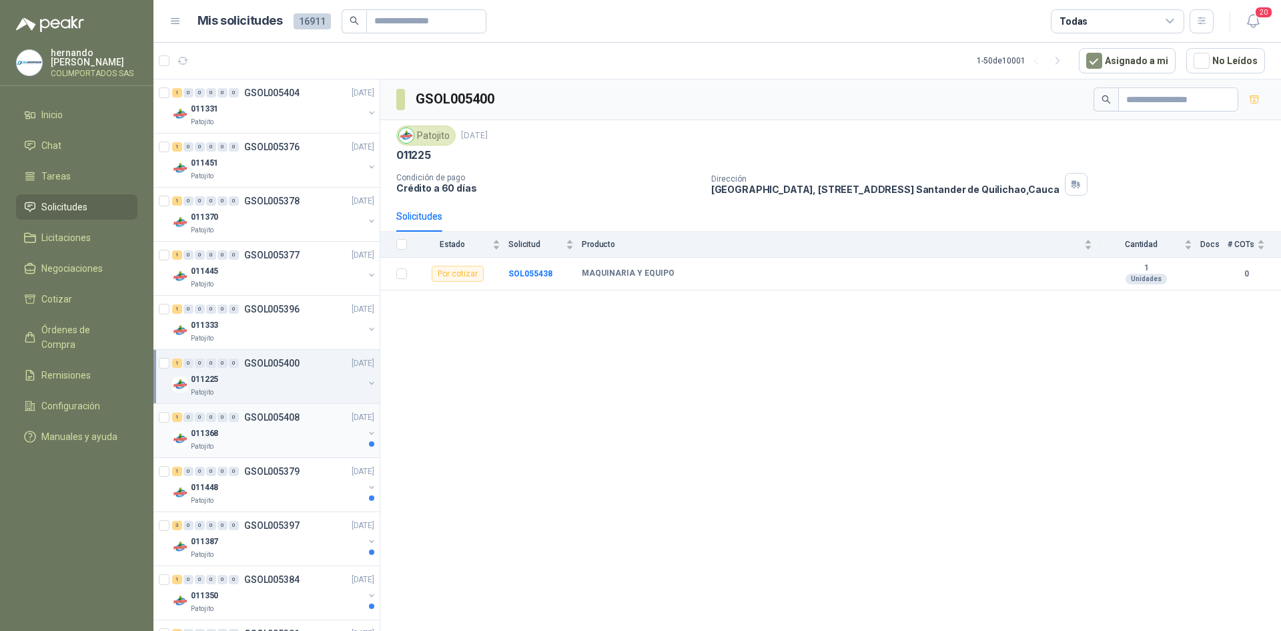
click at [264, 431] on div "011368" at bounding box center [277, 433] width 173 height 16
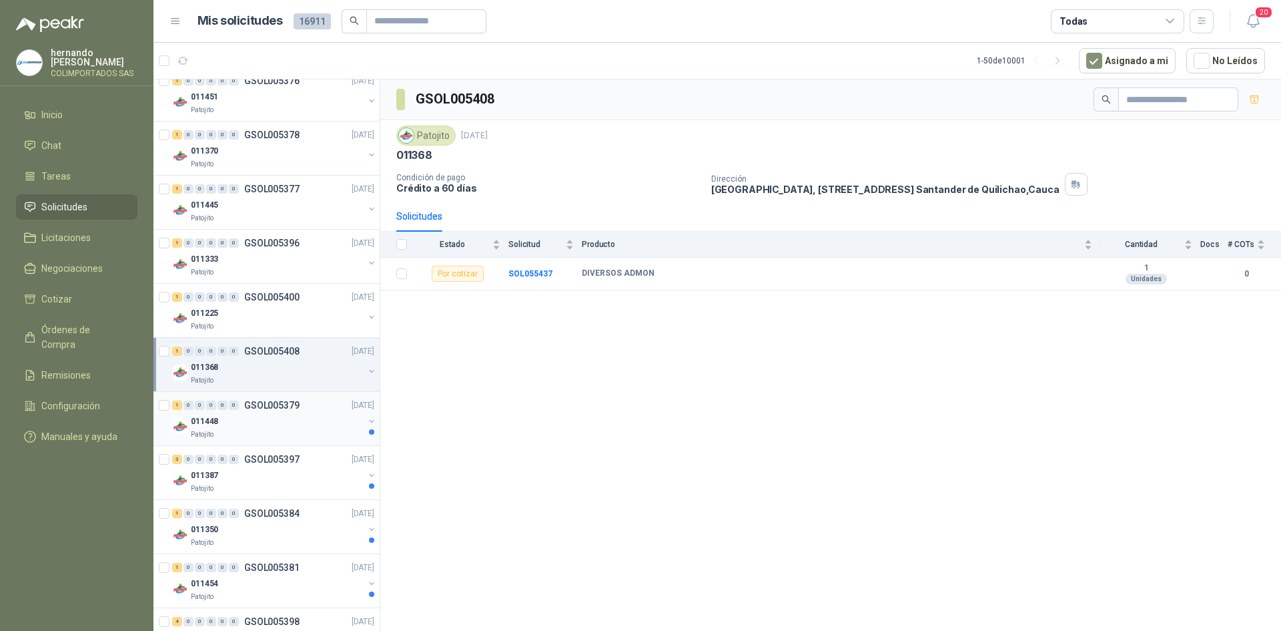
scroll to position [67, 0]
click at [245, 423] on div "011448" at bounding box center [277, 420] width 173 height 16
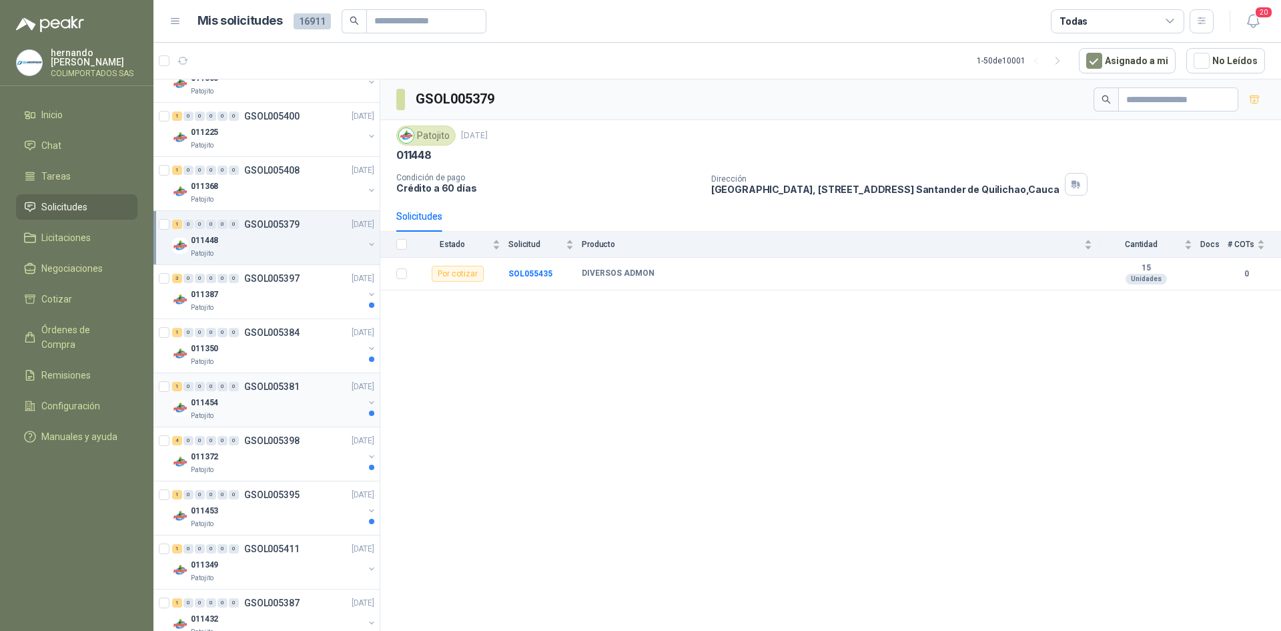
scroll to position [267, 0]
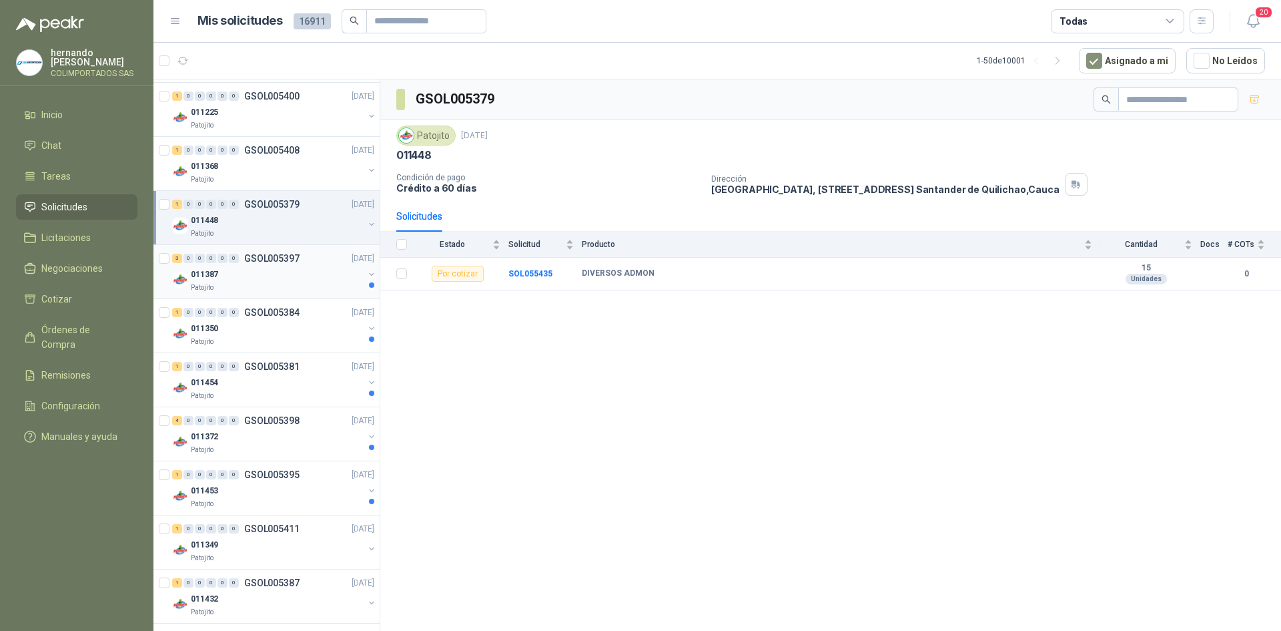
click at [276, 272] on div "011387" at bounding box center [277, 274] width 173 height 16
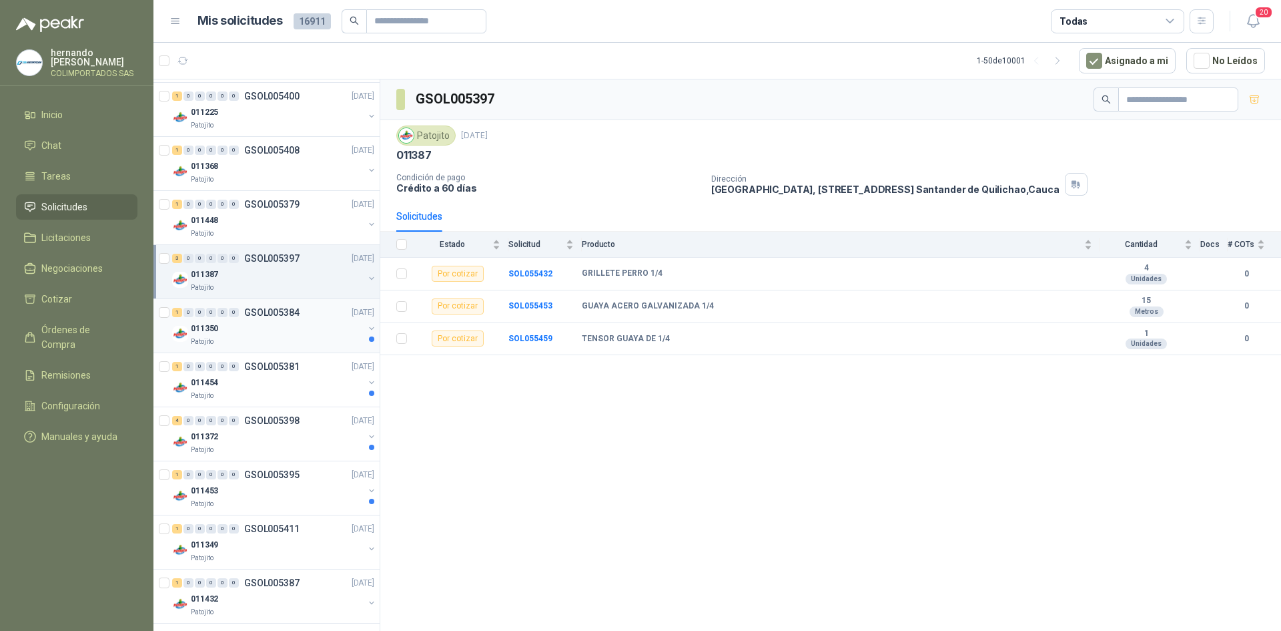
click at [223, 334] on div "011350" at bounding box center [277, 328] width 173 height 16
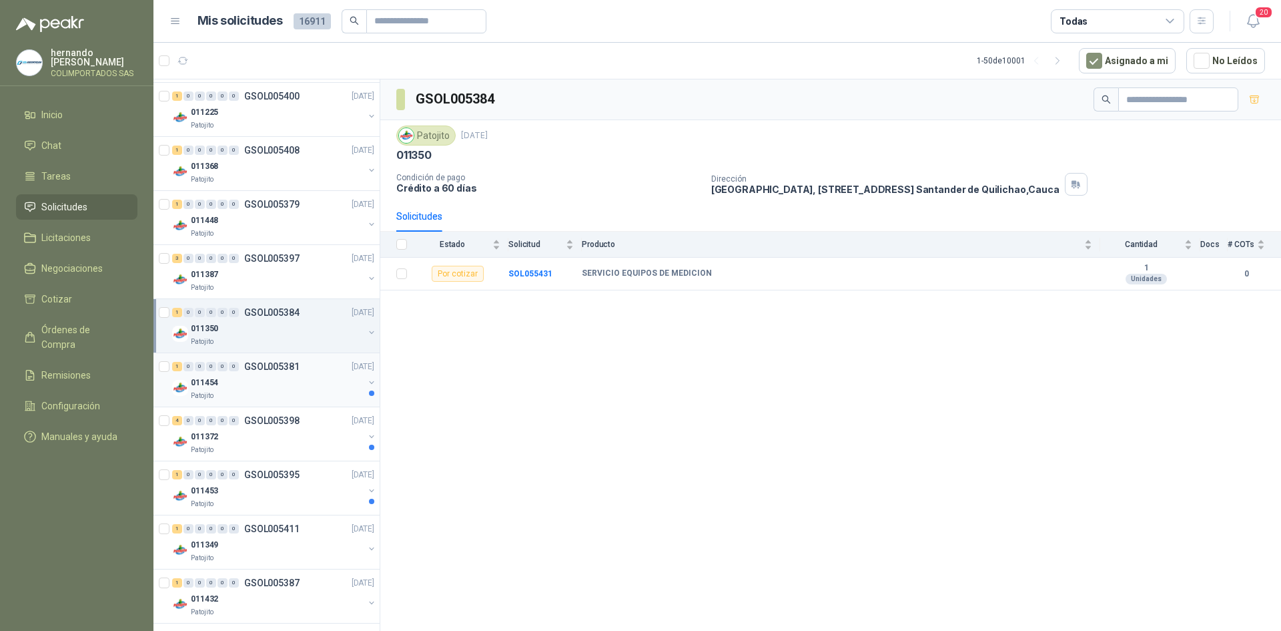
click at [218, 393] on div "Patojito" at bounding box center [277, 395] width 173 height 11
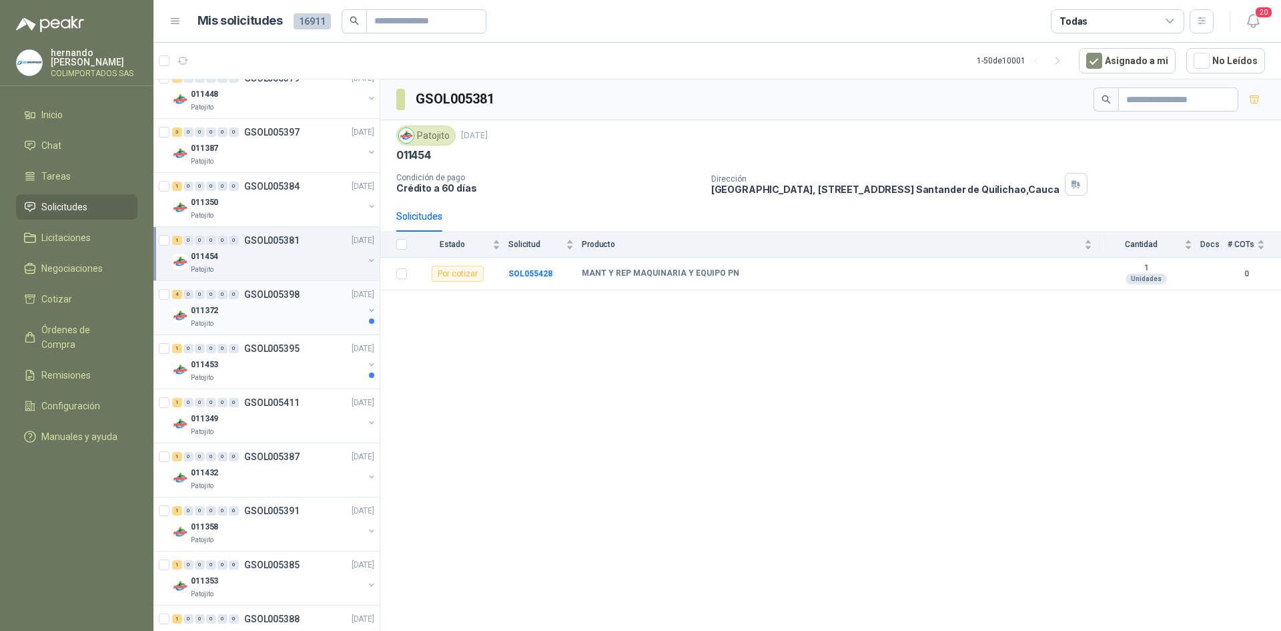
scroll to position [400, 0]
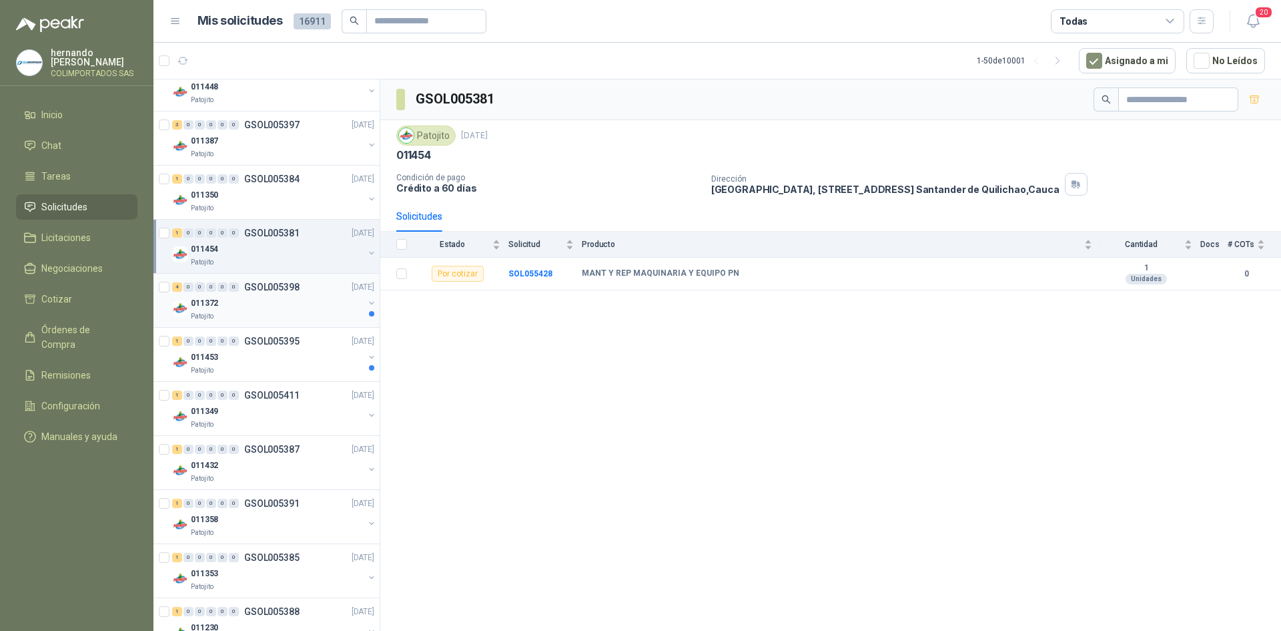
click at [256, 290] on p "GSOL005398" at bounding box center [271, 286] width 55 height 9
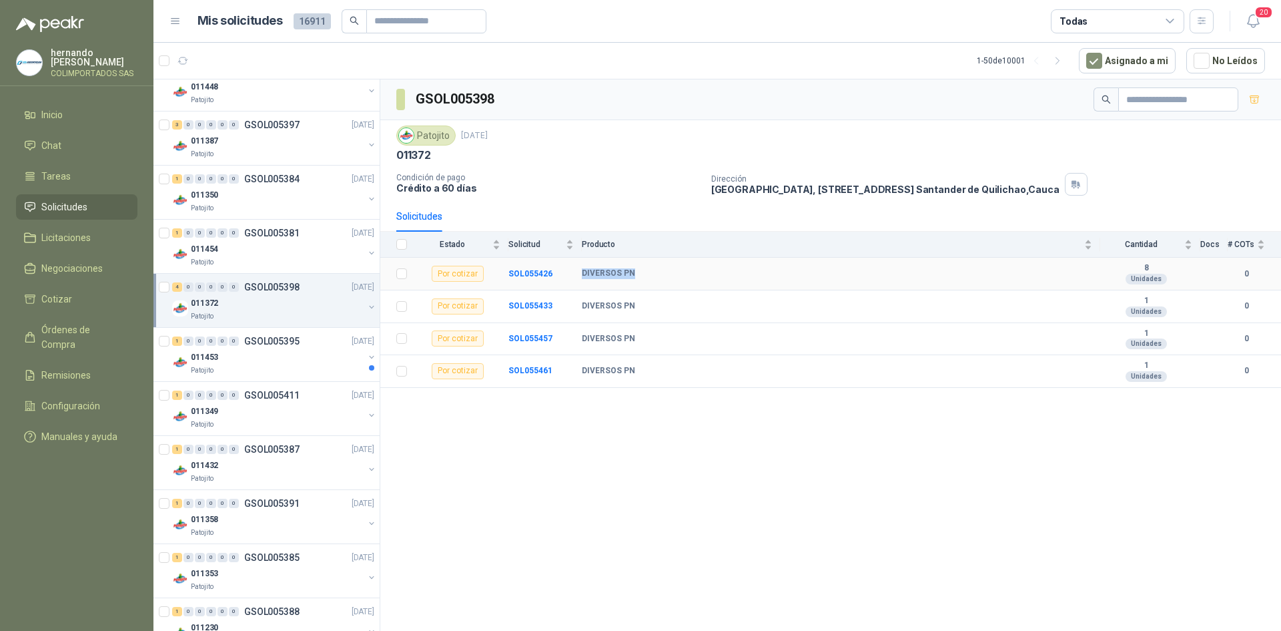
drag, startPoint x: 583, startPoint y: 269, endPoint x: 676, endPoint y: 274, distance: 92.9
click at [676, 274] on div "DIVERSOS PN" at bounding box center [837, 273] width 511 height 11
copy b "DIVERSOS PN"
click at [587, 304] on b "DIVERSOS PN" at bounding box center [608, 306] width 53 height 11
click at [658, 302] on div "DIVERSOS PN" at bounding box center [837, 306] width 511 height 11
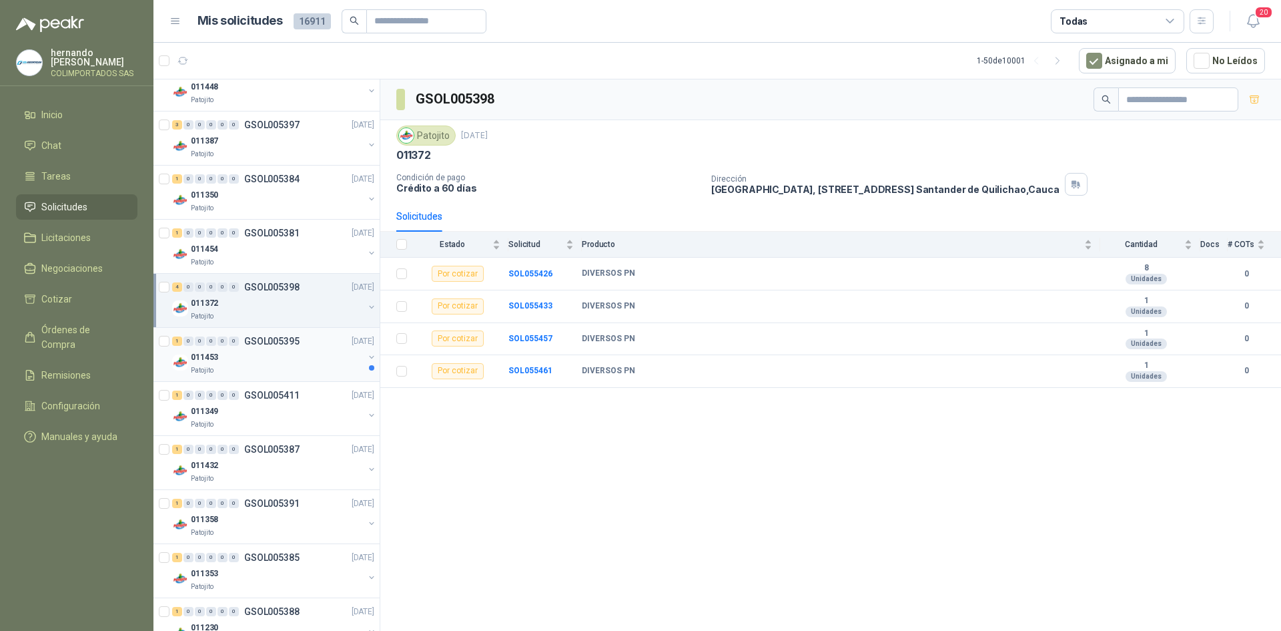
click at [281, 353] on div "011453" at bounding box center [277, 357] width 173 height 16
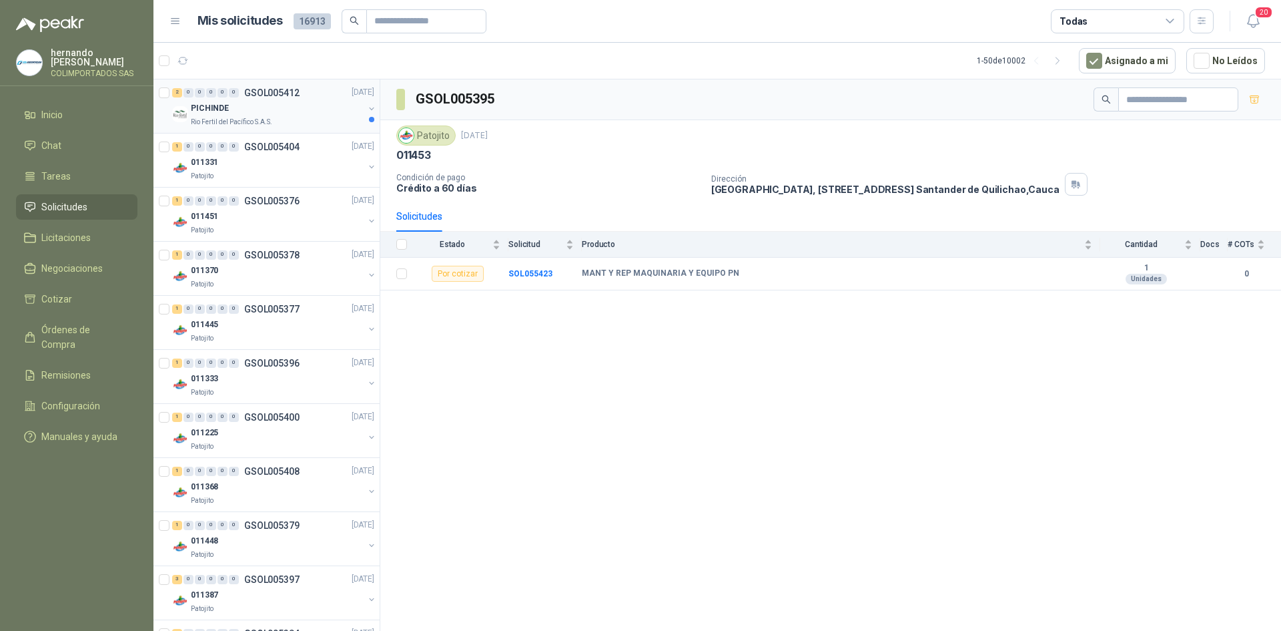
click at [262, 110] on div "PICHINDE" at bounding box center [277, 109] width 173 height 16
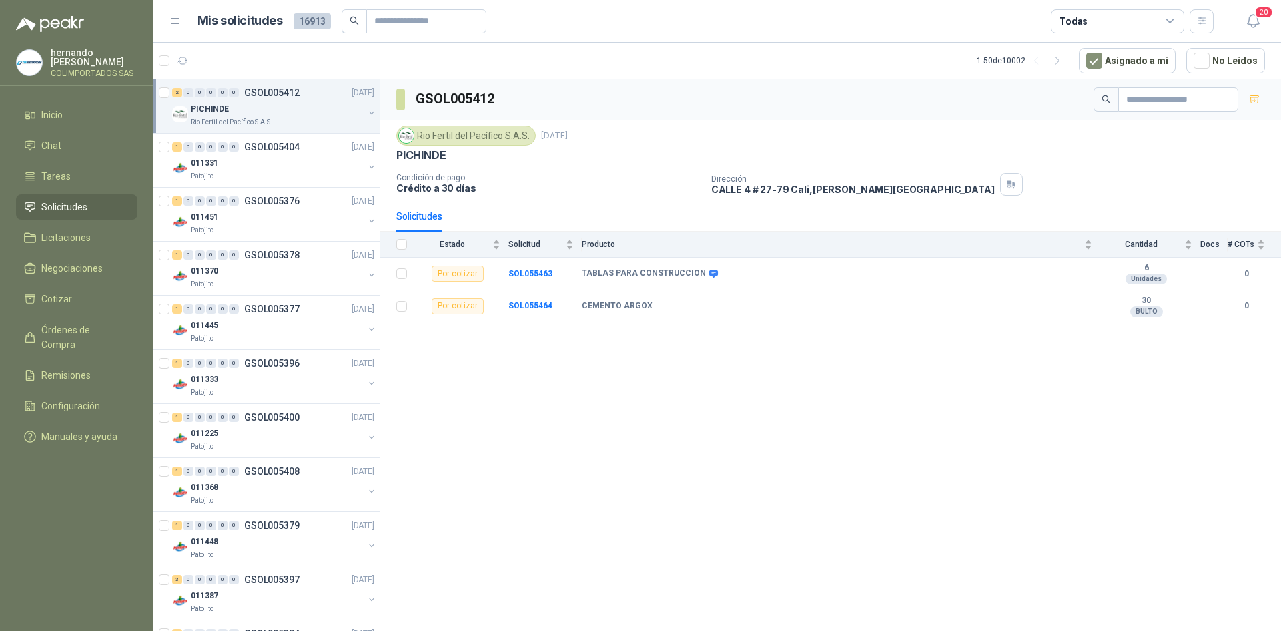
click at [79, 207] on span "Solicitudes" at bounding box center [64, 207] width 46 height 15
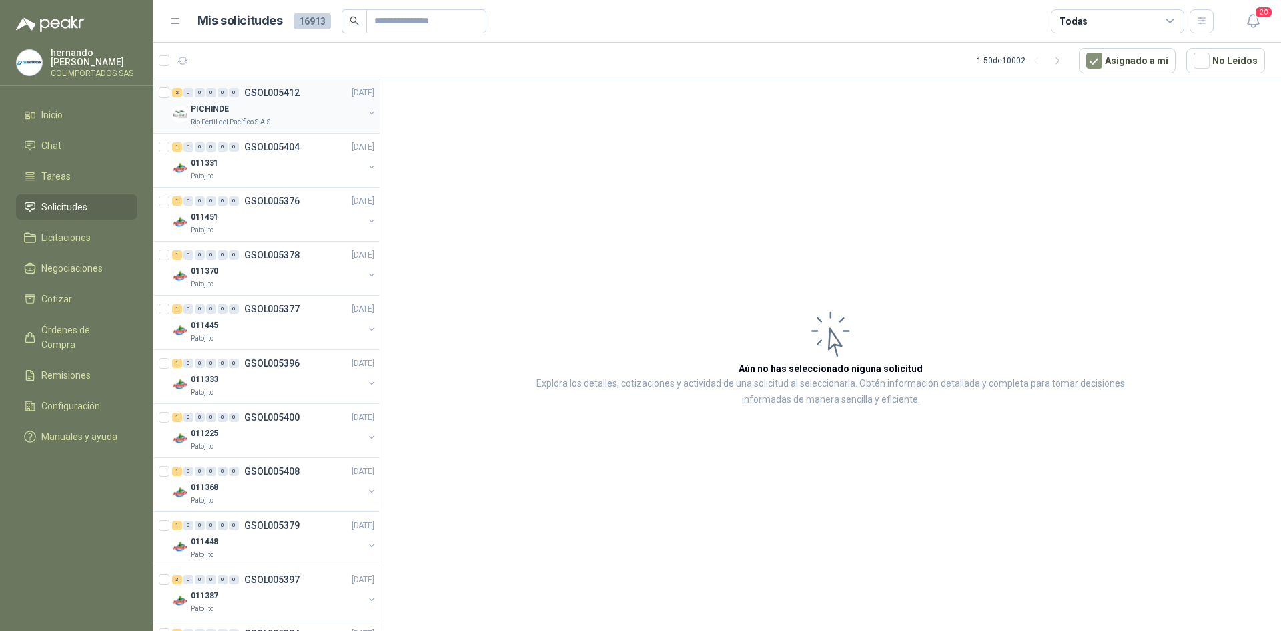
click at [202, 117] on p "Rio Fertil del Pacífico S.A.S." at bounding box center [231, 122] width 81 height 11
